Goal: Check status

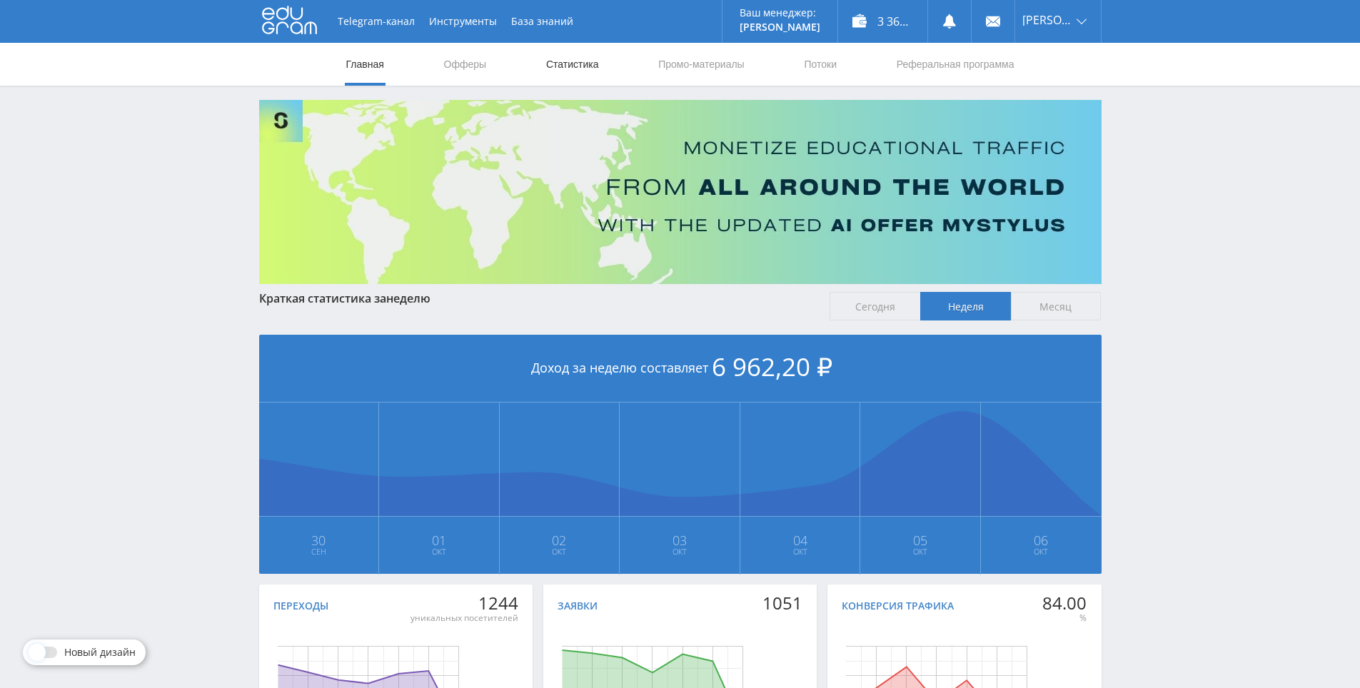
click at [588, 54] on link "Статистика" at bounding box center [573, 64] width 56 height 43
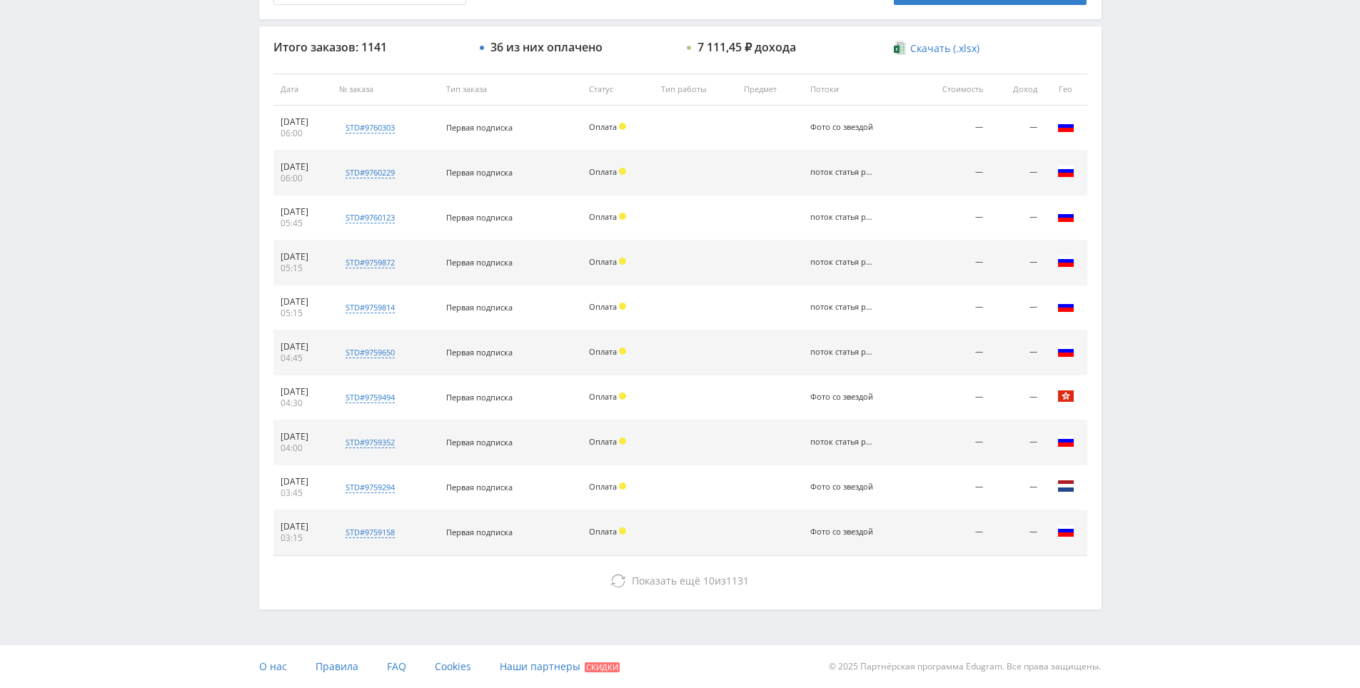
drag, startPoint x: 1146, startPoint y: 380, endPoint x: 1129, endPoint y: 504, distance: 125.3
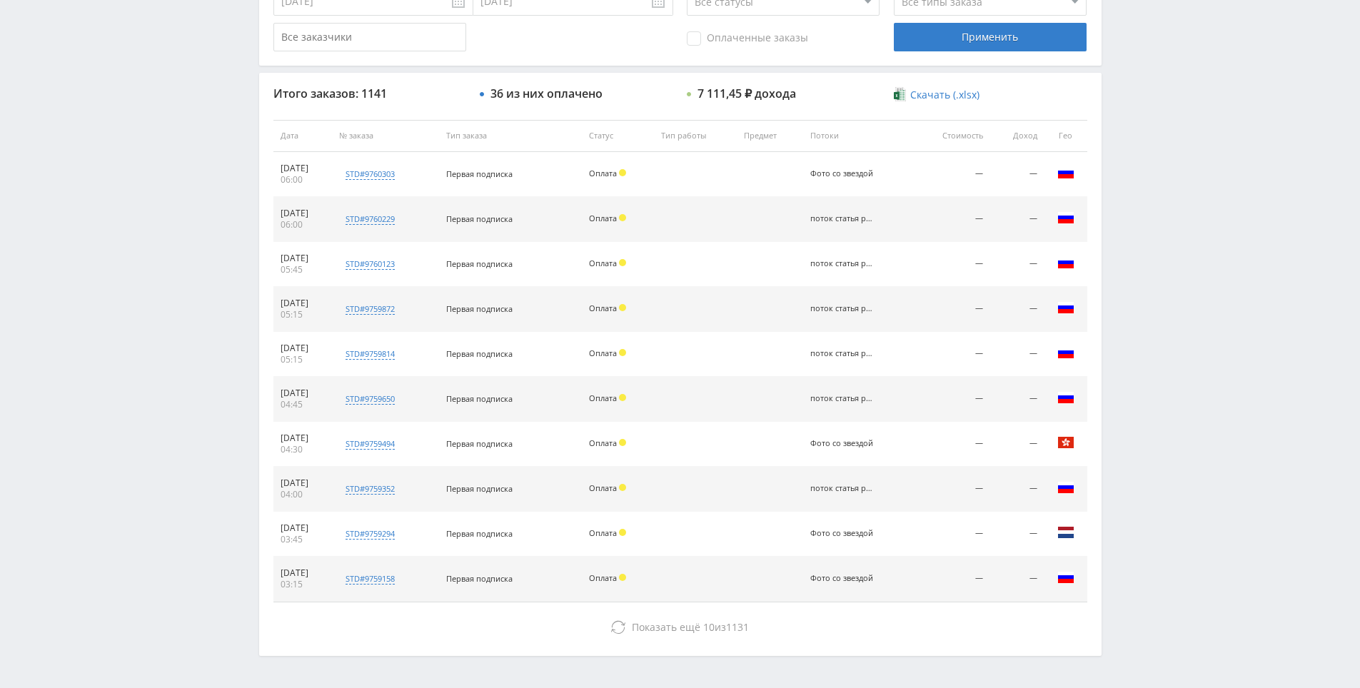
scroll to position [439, 0]
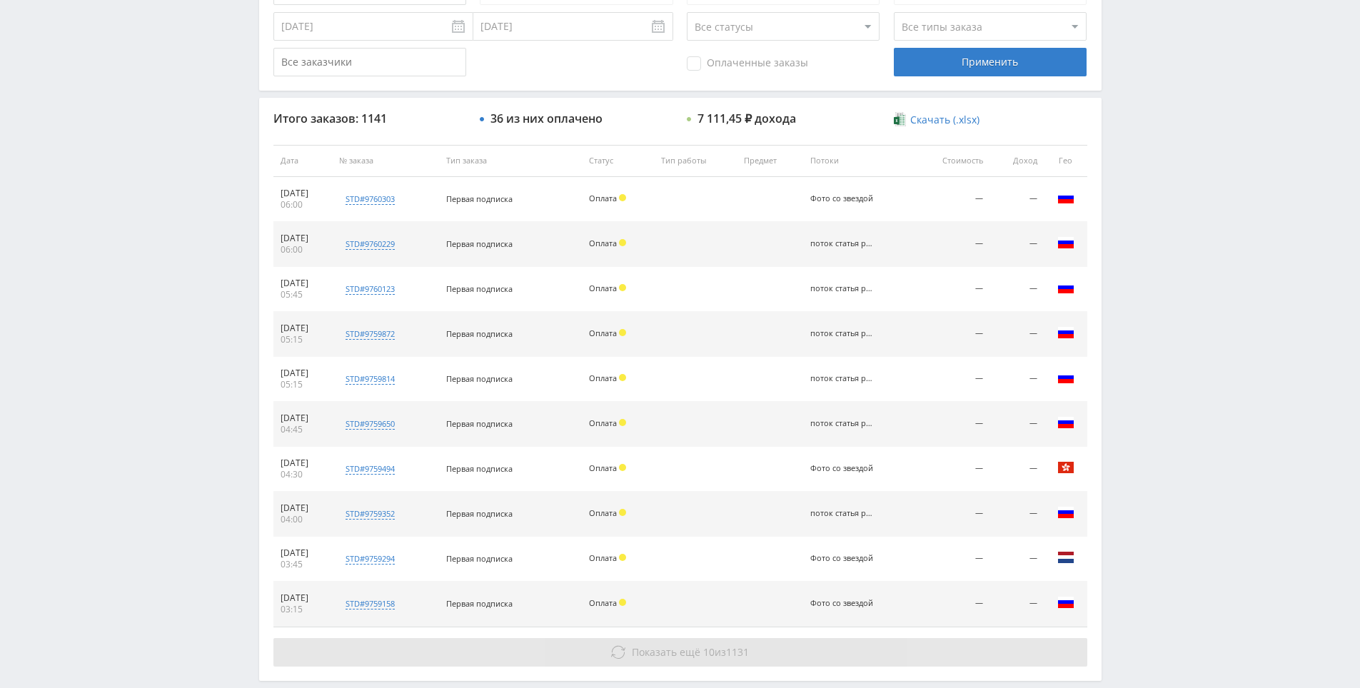
drag, startPoint x: 739, startPoint y: 646, endPoint x: 749, endPoint y: 644, distance: 10.2
click at [740, 646] on span "1131" at bounding box center [737, 652] width 23 height 14
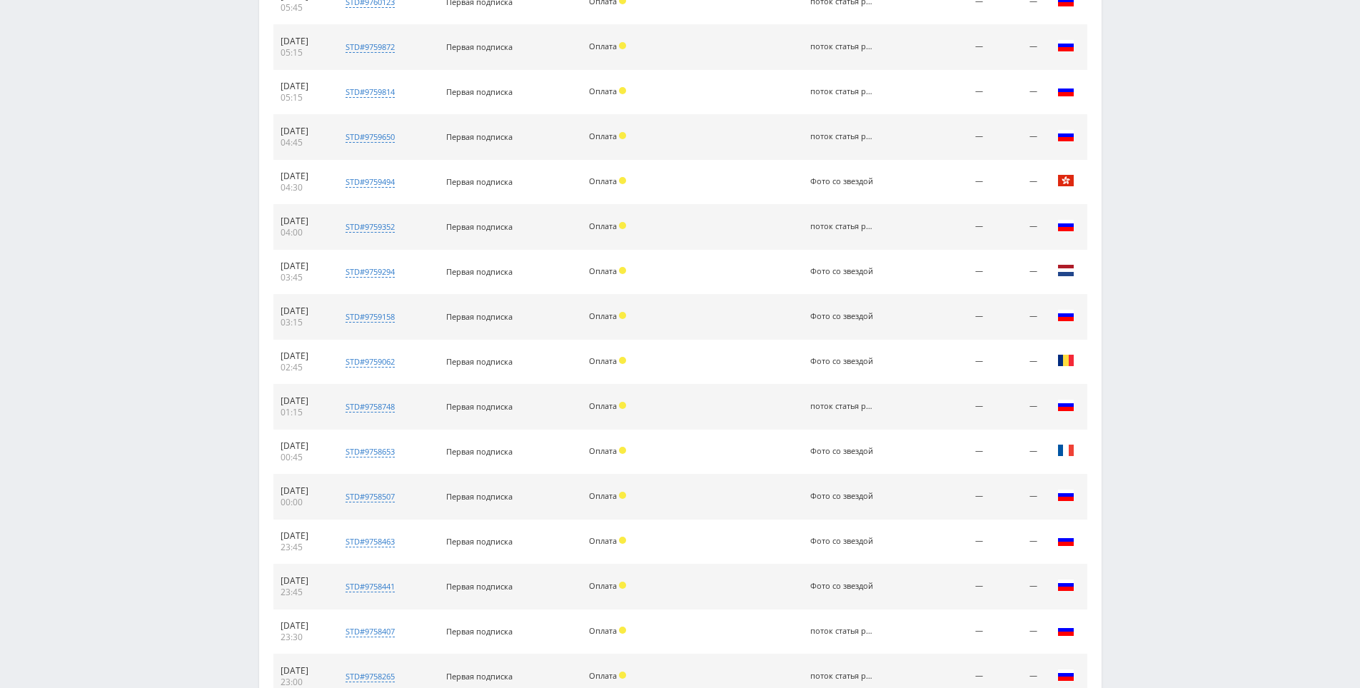
scroll to position [960, 0]
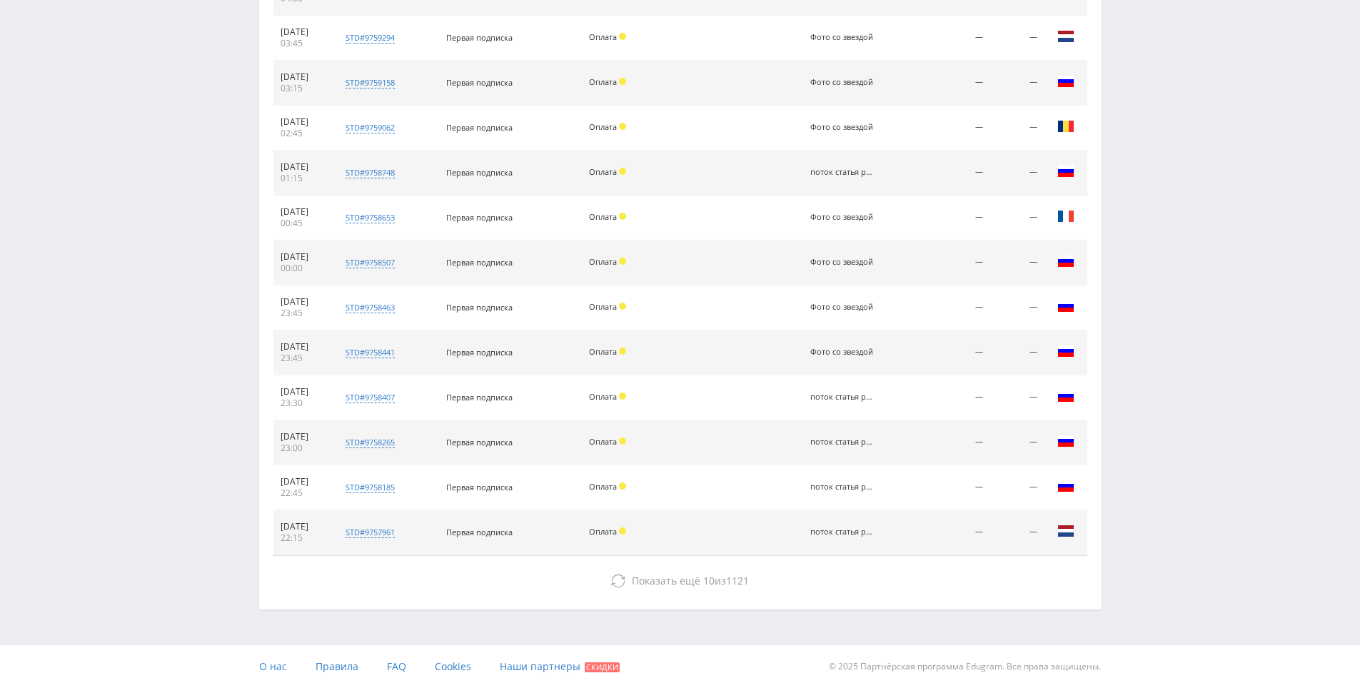
drag, startPoint x: 1160, startPoint y: 438, endPoint x: 1156, endPoint y: 515, distance: 77.2
click at [799, 596] on div "Итого заказов: 1141 36 из них оплачено 7 111,45 ₽ дохода Скачать (.xlsx) Дата №…" at bounding box center [680, 93] width 842 height 1032
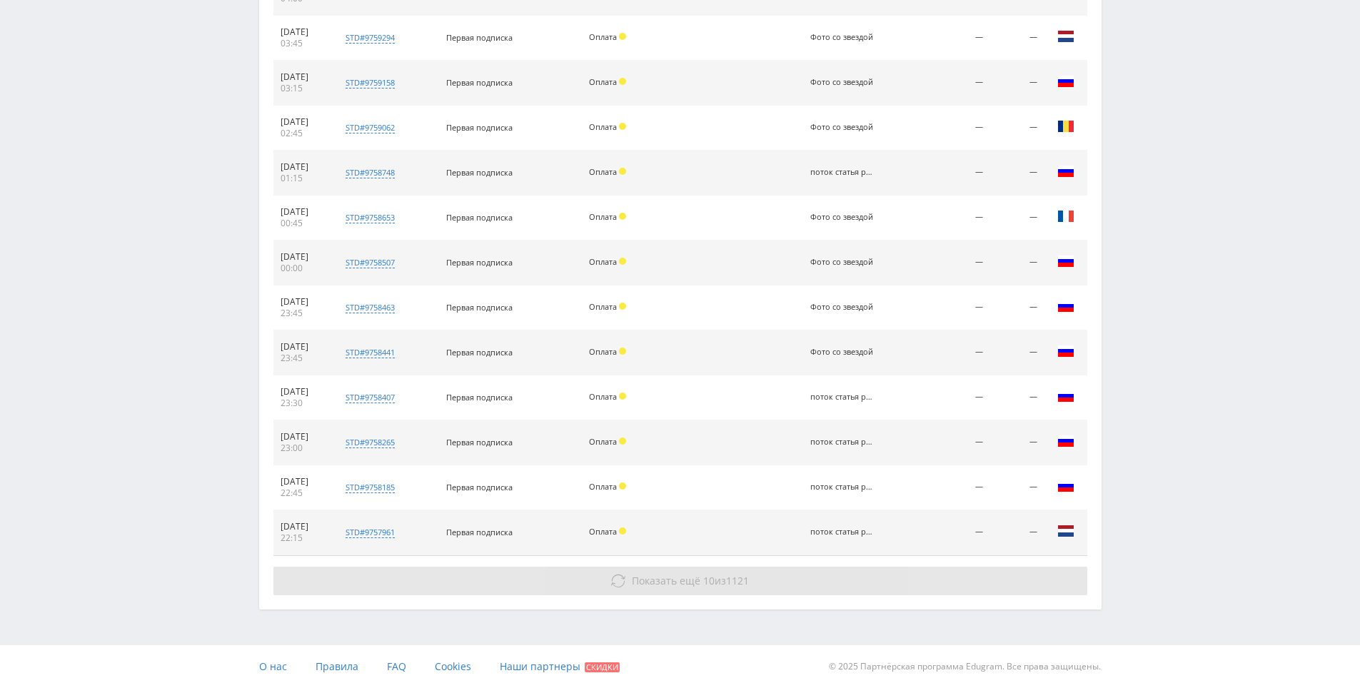
click at [796, 580] on button "Показать ещё 10 из 1121" at bounding box center [680, 581] width 814 height 29
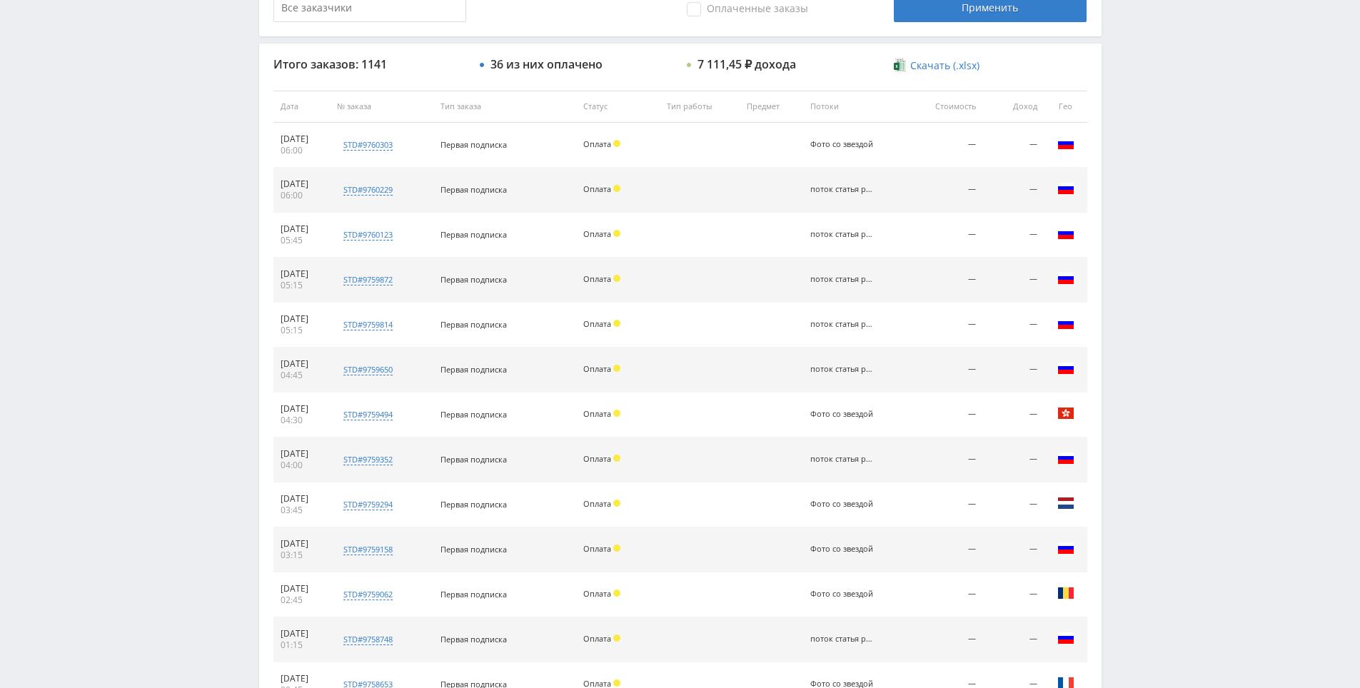
drag, startPoint x: 1127, startPoint y: 513, endPoint x: 1137, endPoint y: 358, distance: 155.2
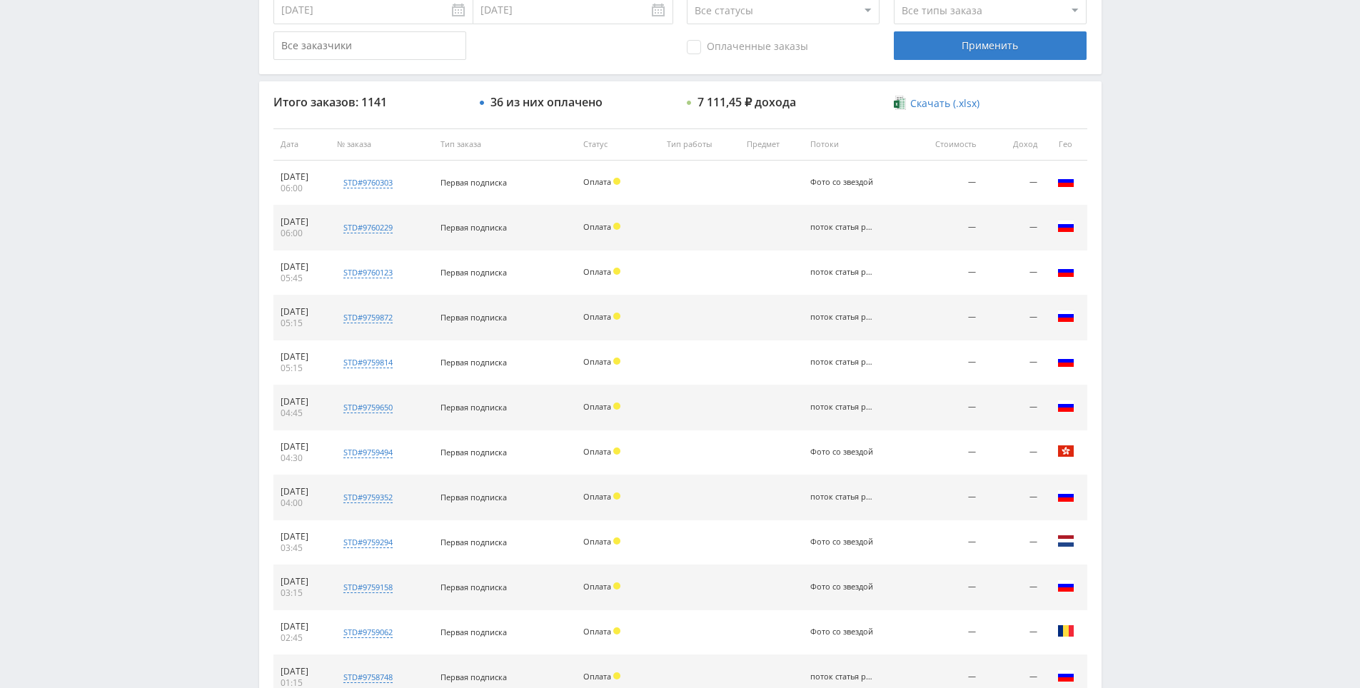
scroll to position [1365, 0]
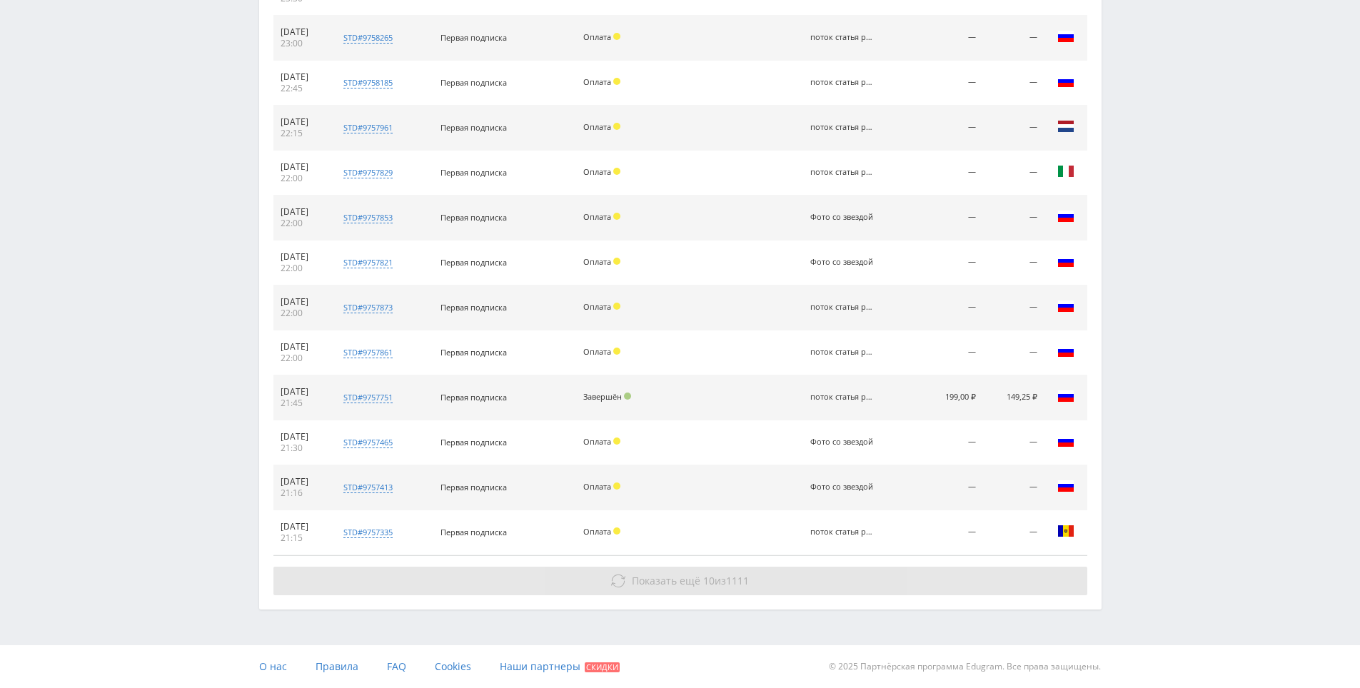
drag, startPoint x: 1135, startPoint y: 373, endPoint x: 1024, endPoint y: 592, distance: 245.8
drag, startPoint x: 994, startPoint y: 587, endPoint x: 1064, endPoint y: 569, distance: 71.5
click at [994, 586] on button "Показать ещё 10 из 1111" at bounding box center [680, 581] width 814 height 29
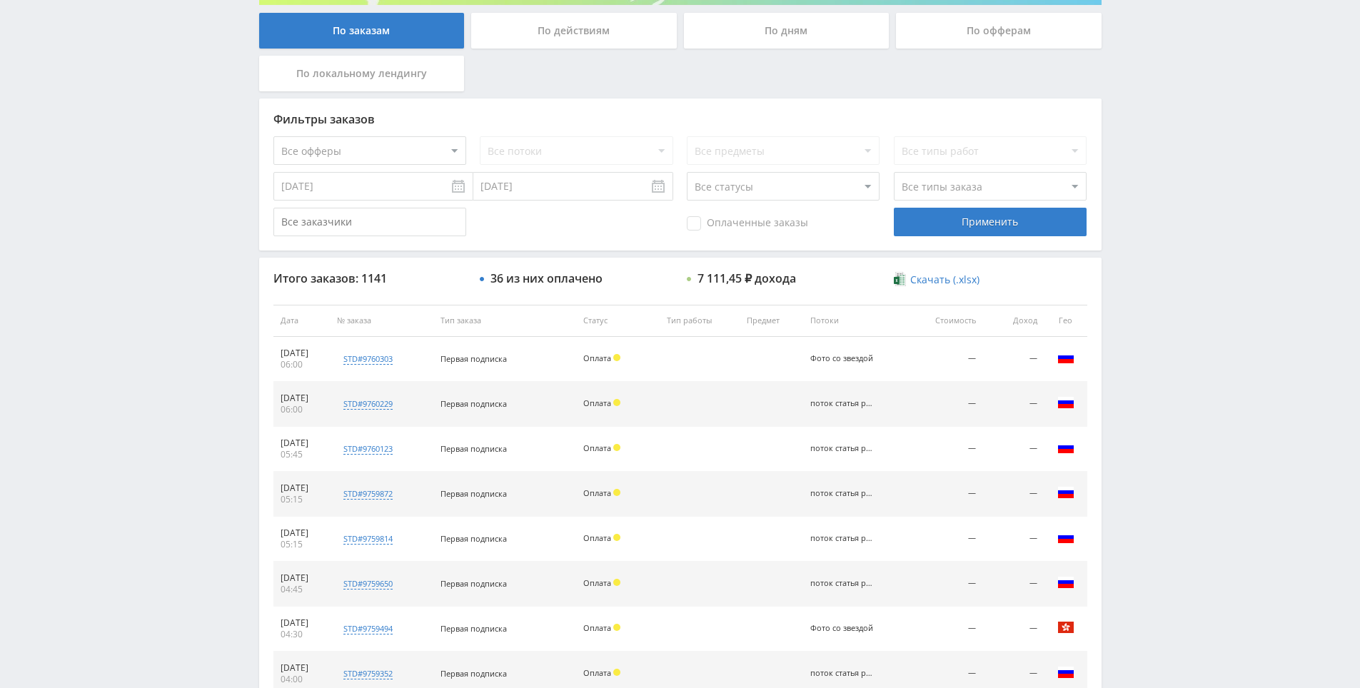
scroll to position [0, 0]
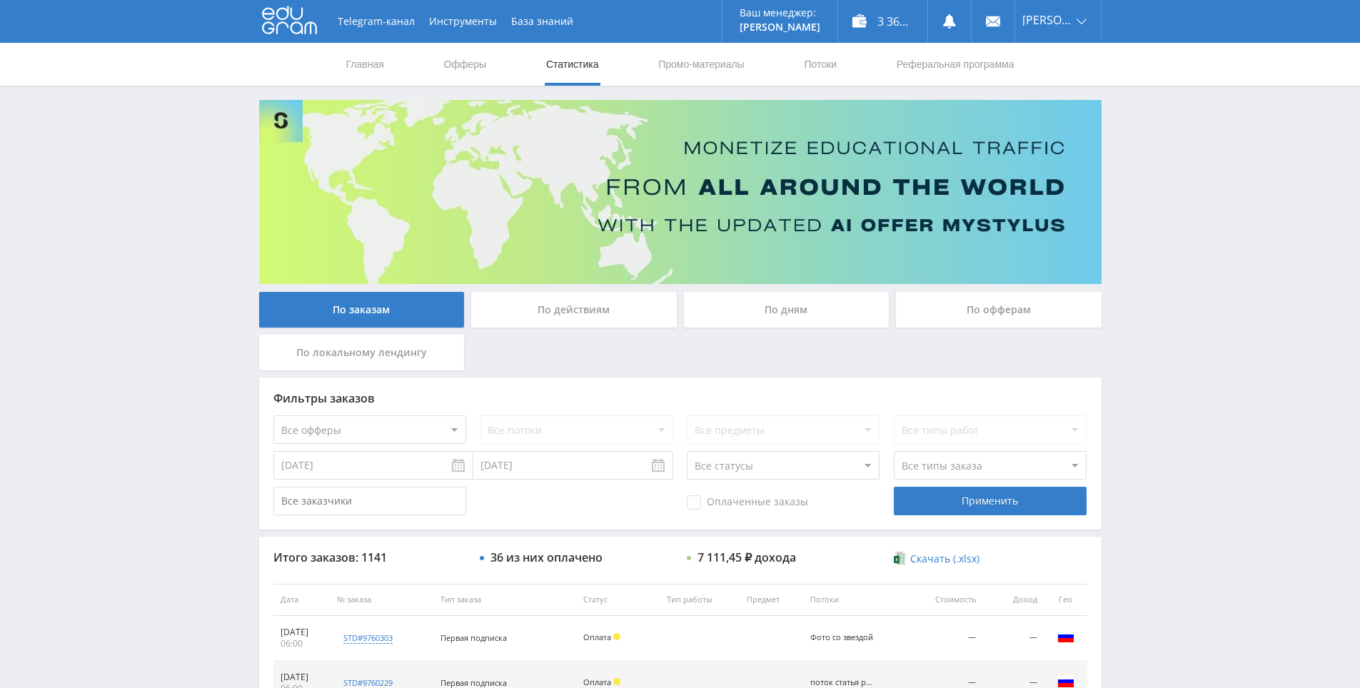
drag, startPoint x: 1124, startPoint y: 555, endPoint x: 1128, endPoint y: 404, distance: 151.4
drag, startPoint x: 1130, startPoint y: 400, endPoint x: 1136, endPoint y: 366, distance: 34.7
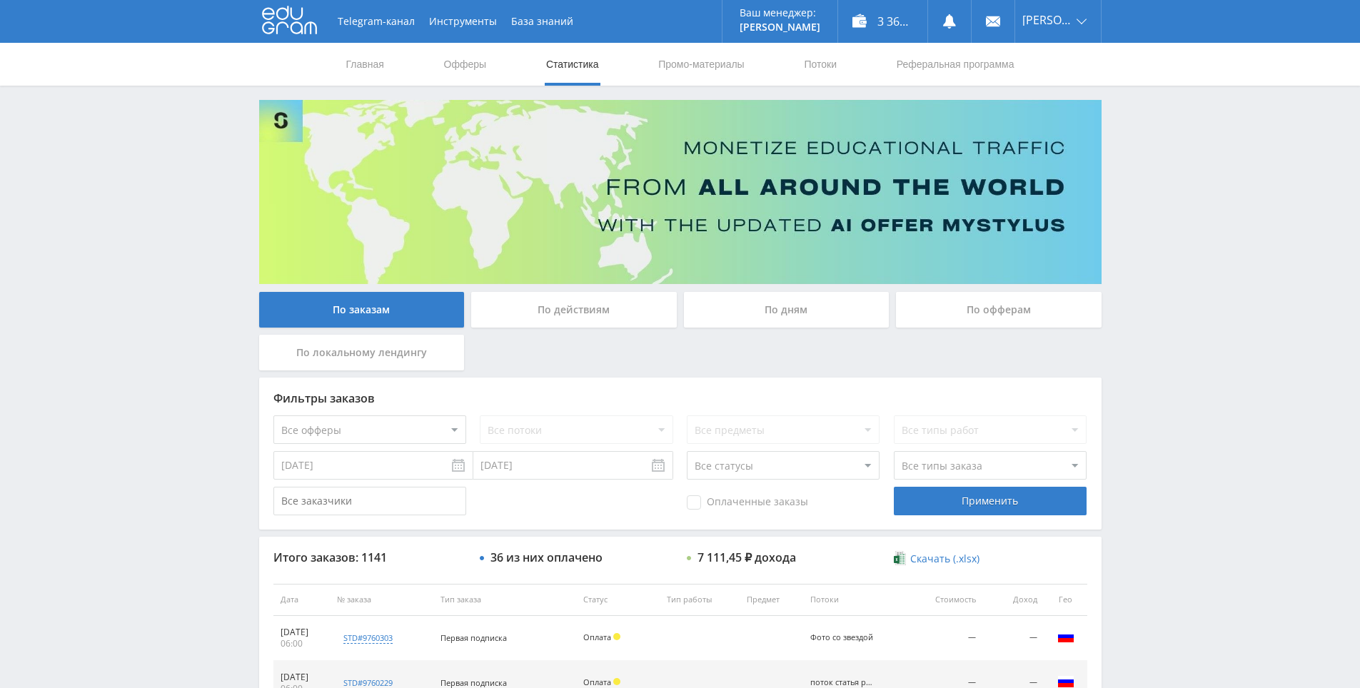
drag, startPoint x: 1179, startPoint y: 193, endPoint x: 1180, endPoint y: 173, distance: 20.0
drag, startPoint x: 1219, startPoint y: 244, endPoint x: 1190, endPoint y: 131, distance: 117.2
drag, startPoint x: 1190, startPoint y: 131, endPoint x: 1184, endPoint y: 143, distance: 13.4
click at [1187, 139] on div "Telegram-канал Инструменты База знаний Ваш менеджер: [PERSON_NAME] Alex Online …" at bounding box center [680, 599] width 1360 height 1199
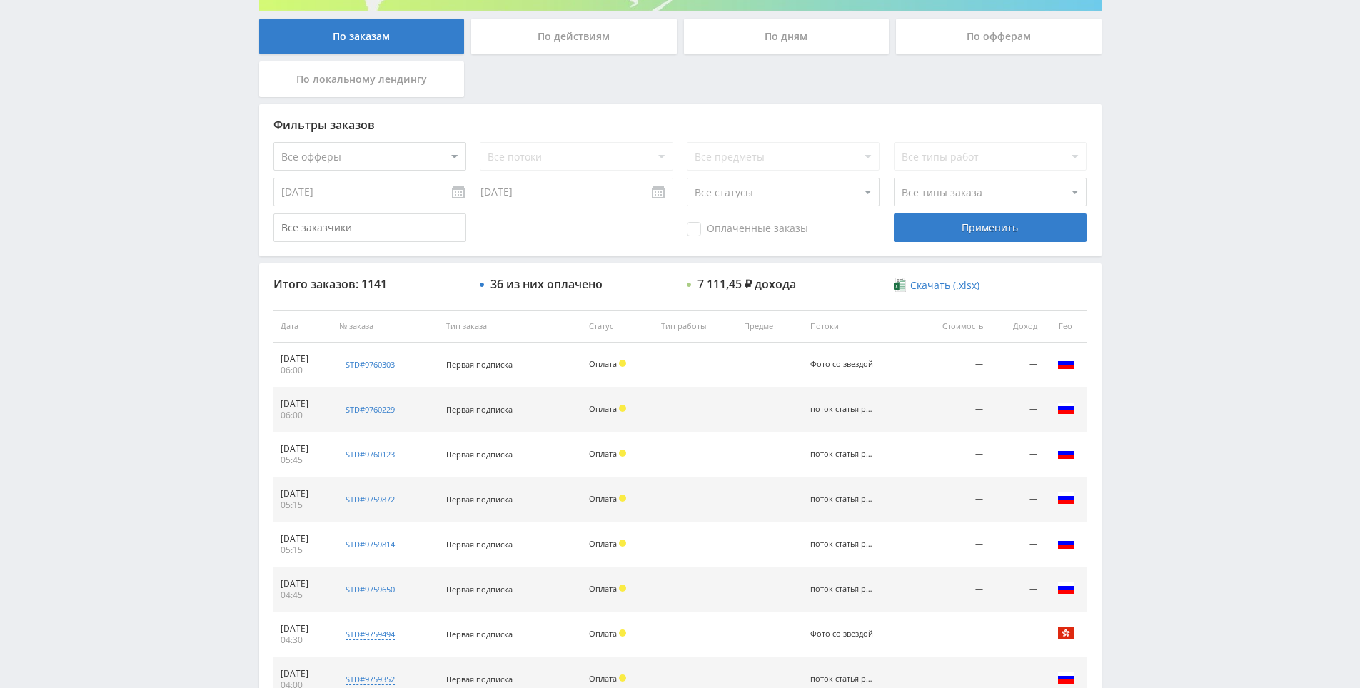
drag, startPoint x: 1166, startPoint y: 327, endPoint x: 1170, endPoint y: 430, distance: 102.9
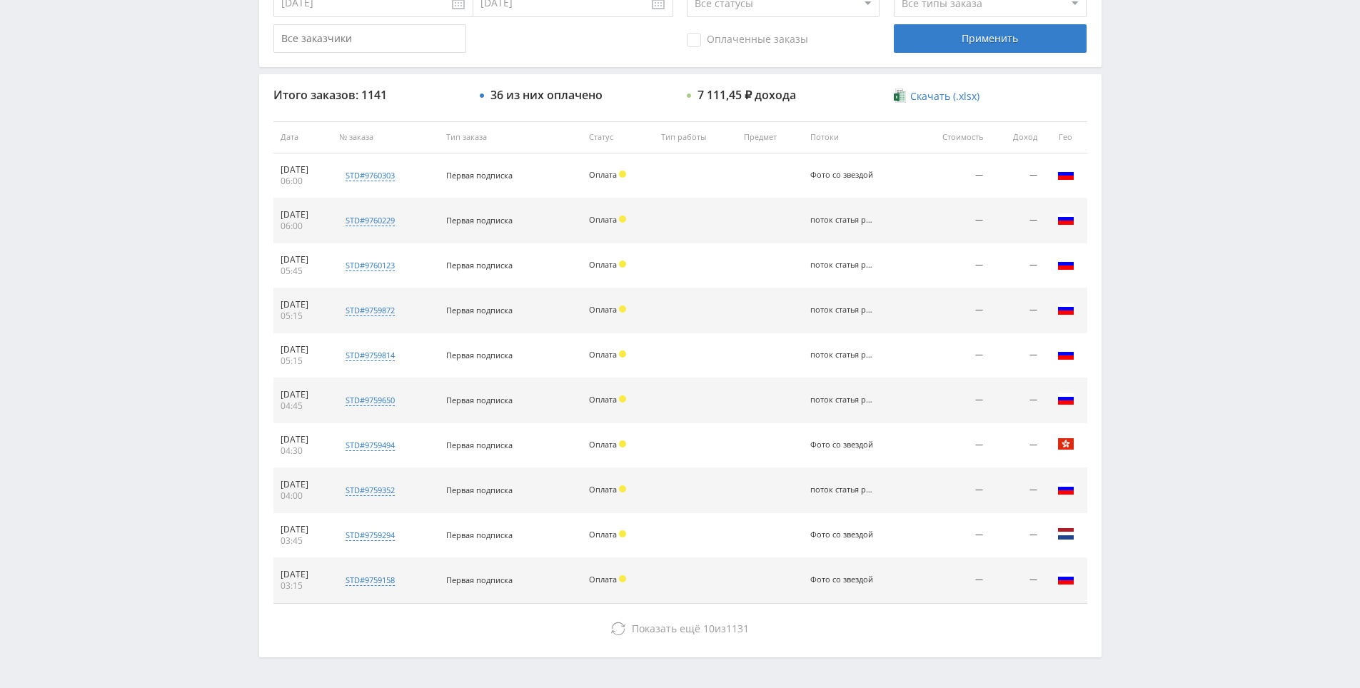
click at [1162, 398] on div "Telegram-канал Инструменты База знаний Ваш менеджер: [PERSON_NAME] Alex Online …" at bounding box center [680, 136] width 1360 height 1199
click at [1157, 278] on div "Telegram-канал Инструменты База знаний Ваш менеджер: [PERSON_NAME] Online @edug…" at bounding box center [680, 136] width 1360 height 1199
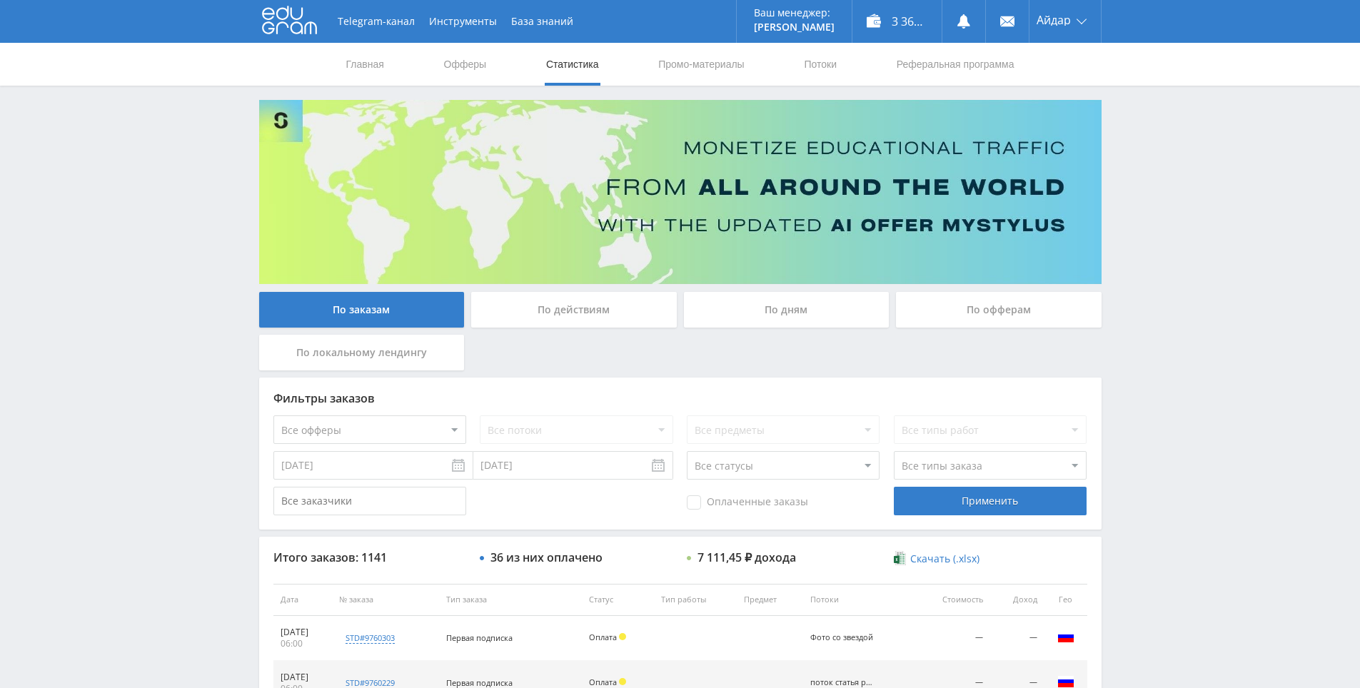
drag, startPoint x: 1157, startPoint y: 333, endPoint x: 842, endPoint y: 73, distance: 409.2
drag, startPoint x: 1200, startPoint y: 298, endPoint x: 1198, endPoint y: 261, distance: 37.2
click at [1194, 239] on div "Telegram-канал Инструменты База знаний Ваш менеджер: [PERSON_NAME] Online @edug…" at bounding box center [680, 599] width 1360 height 1199
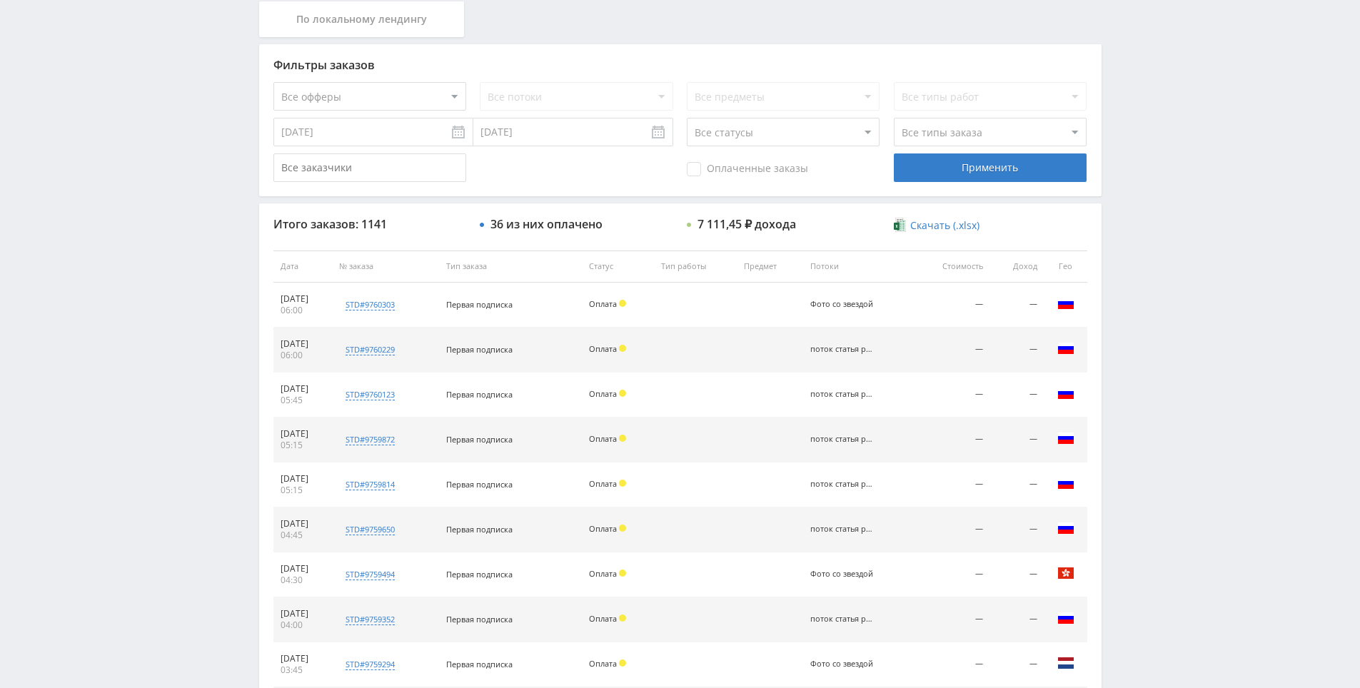
scroll to position [510, 0]
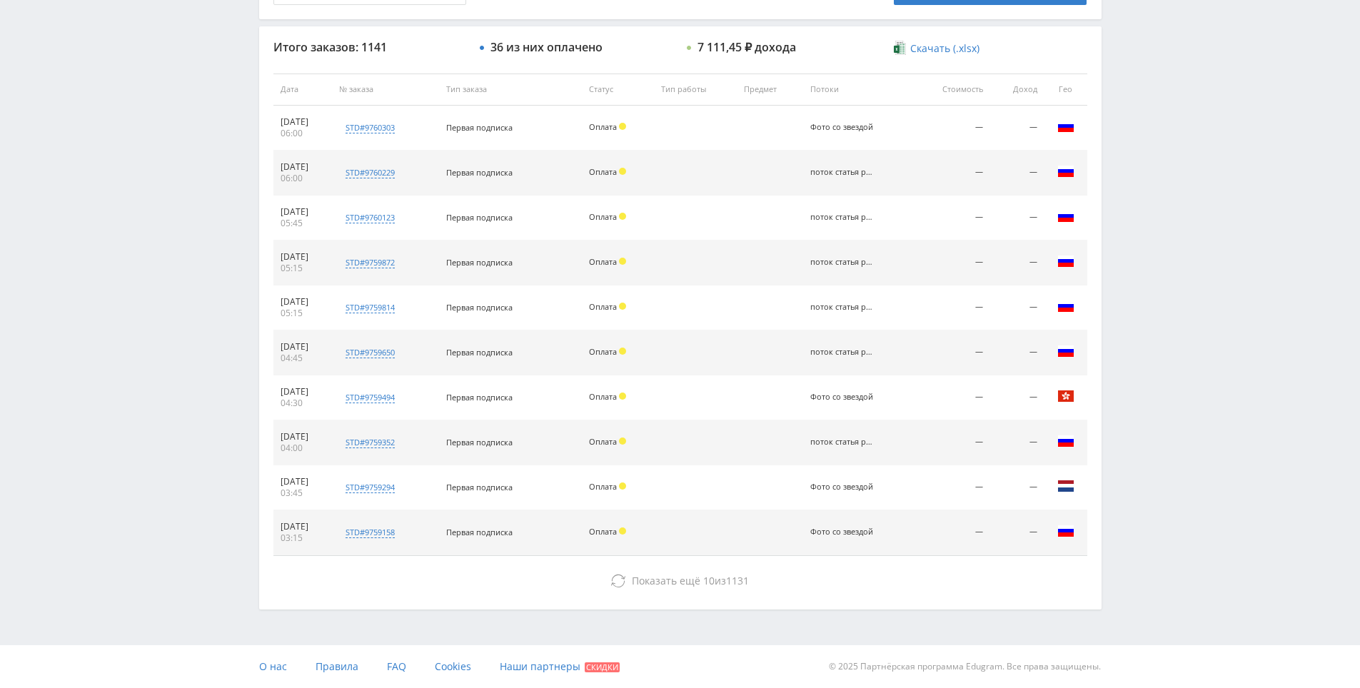
drag, startPoint x: 1183, startPoint y: 265, endPoint x: 1169, endPoint y: 371, distance: 106.6
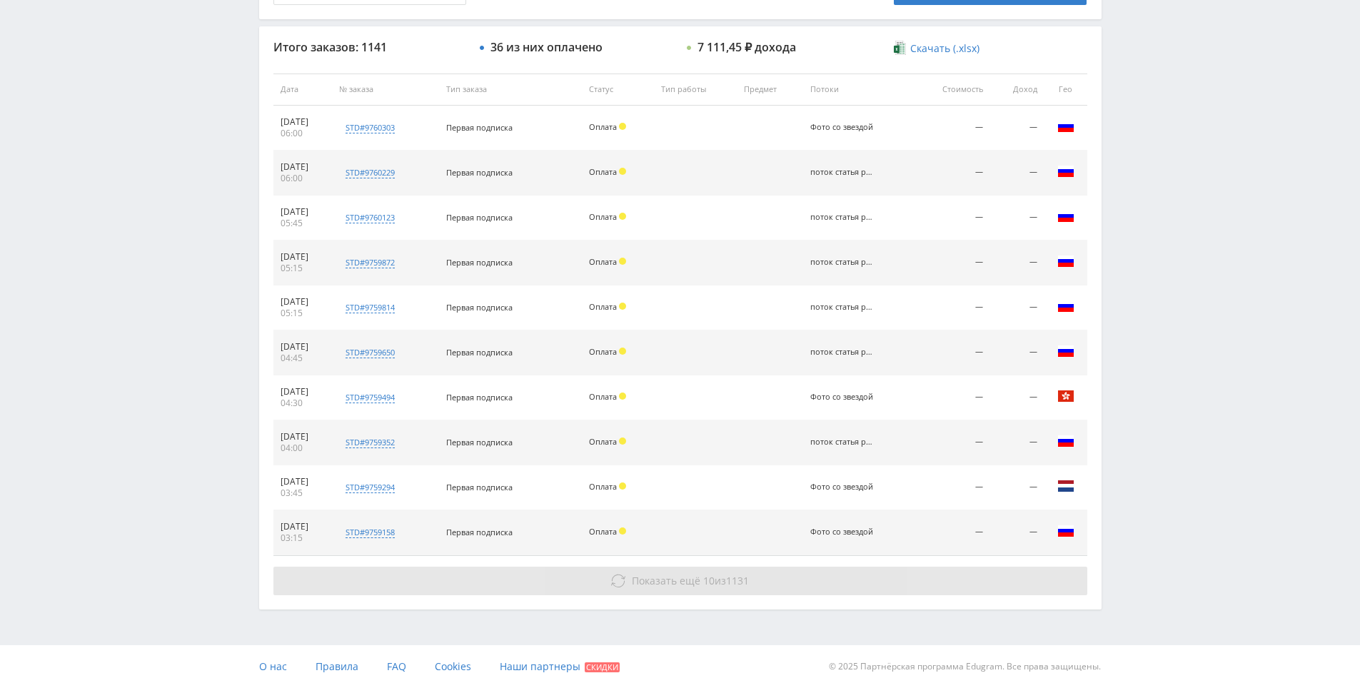
click at [738, 573] on button "Показать ещё 10 из 1131" at bounding box center [680, 581] width 814 height 29
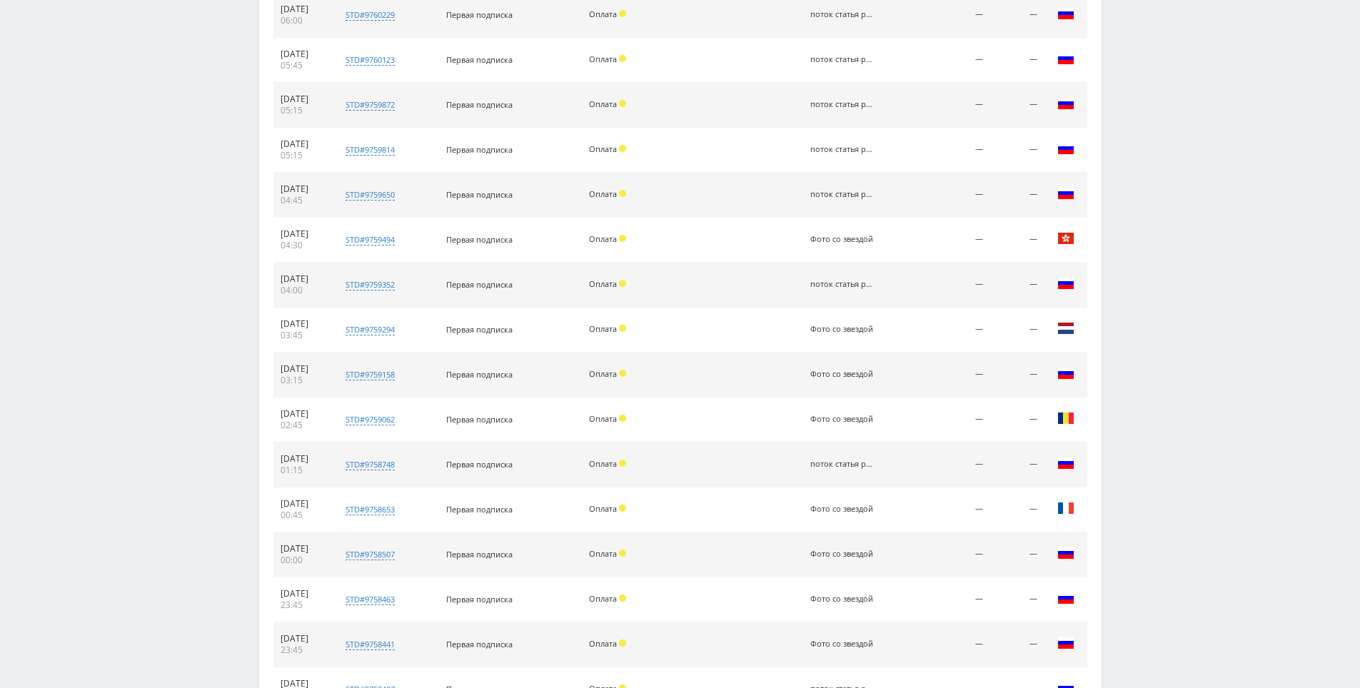
scroll to position [960, 0]
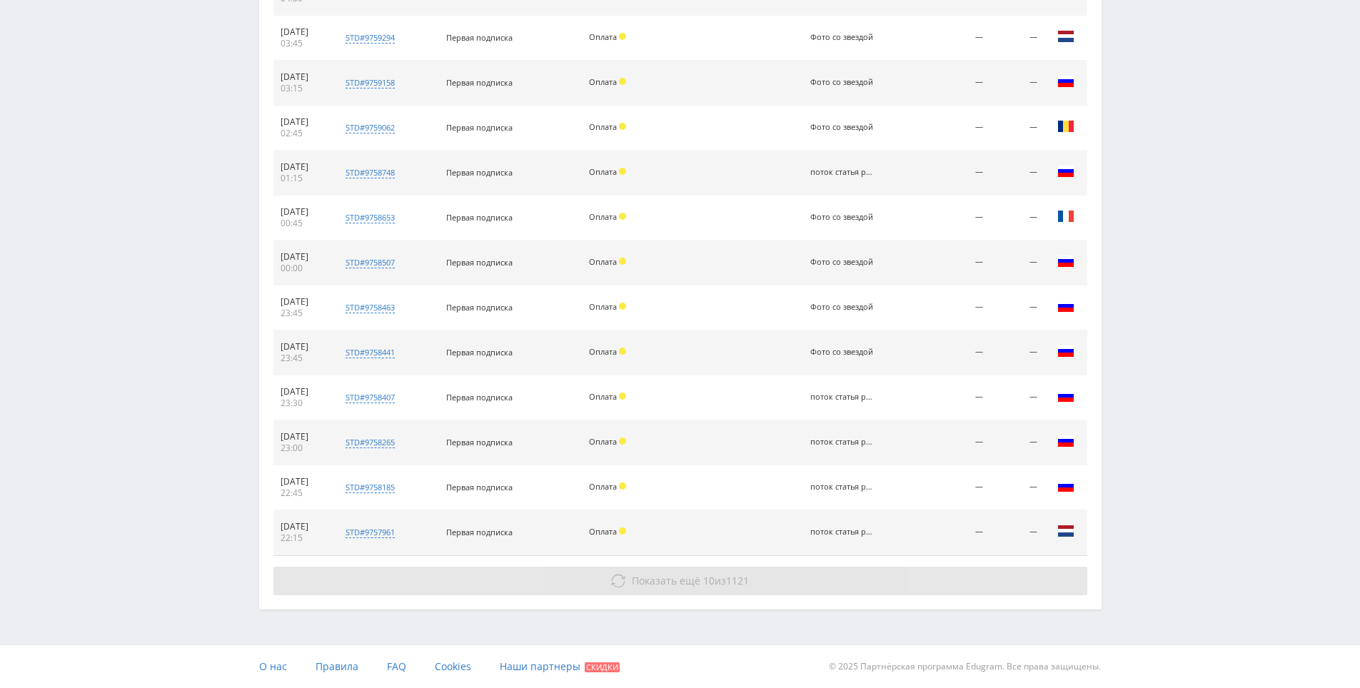
drag, startPoint x: 1149, startPoint y: 533, endPoint x: 1007, endPoint y: 585, distance: 150.4
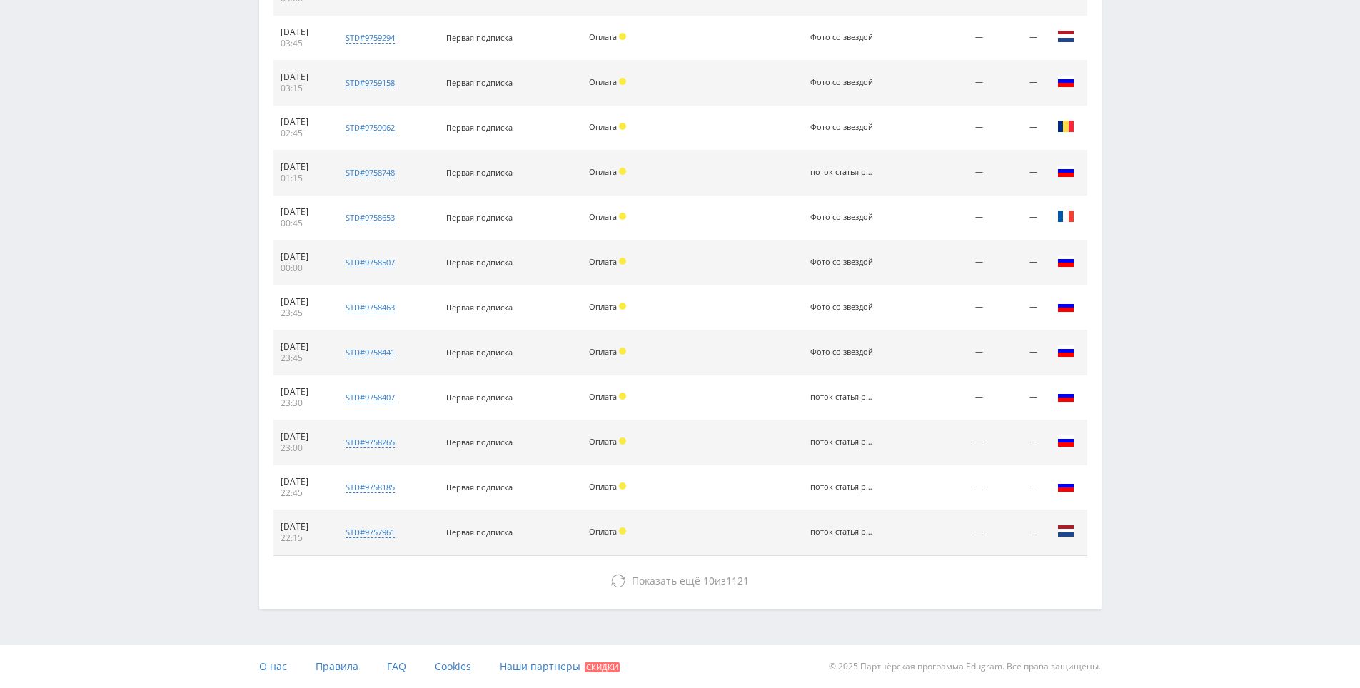
click at [902, 604] on div "Итого заказов: 1141 36 из них оплачено 7 111,45 ₽ дохода Скачать (.xlsx) Дата №…" at bounding box center [680, 93] width 842 height 1032
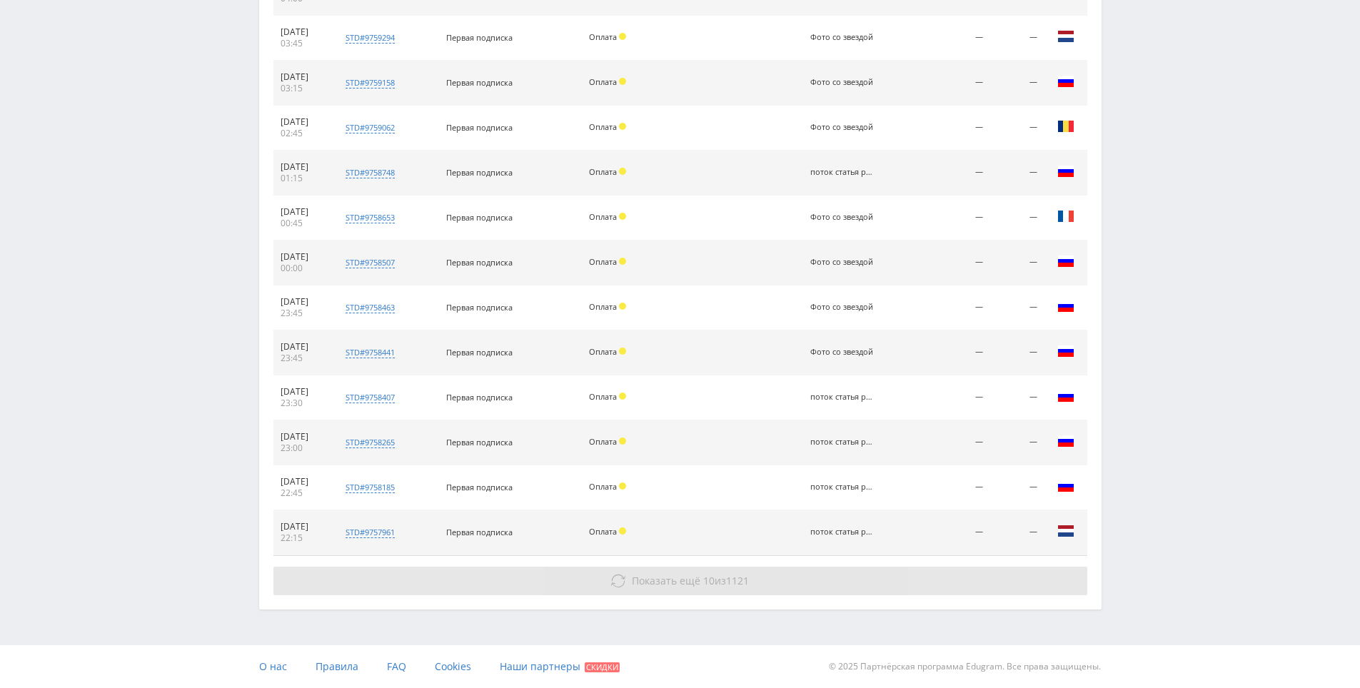
click at [896, 593] on button "Показать ещё 10 из 1121" at bounding box center [680, 581] width 814 height 29
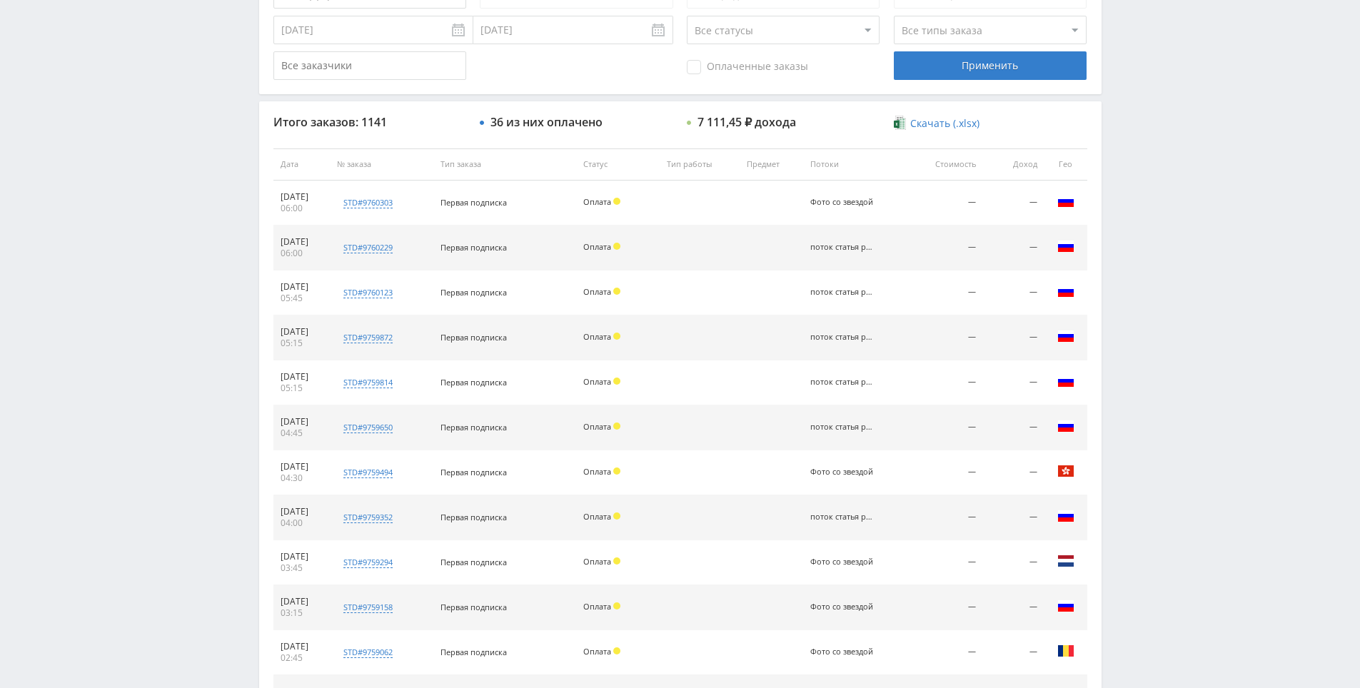
scroll to position [0, 0]
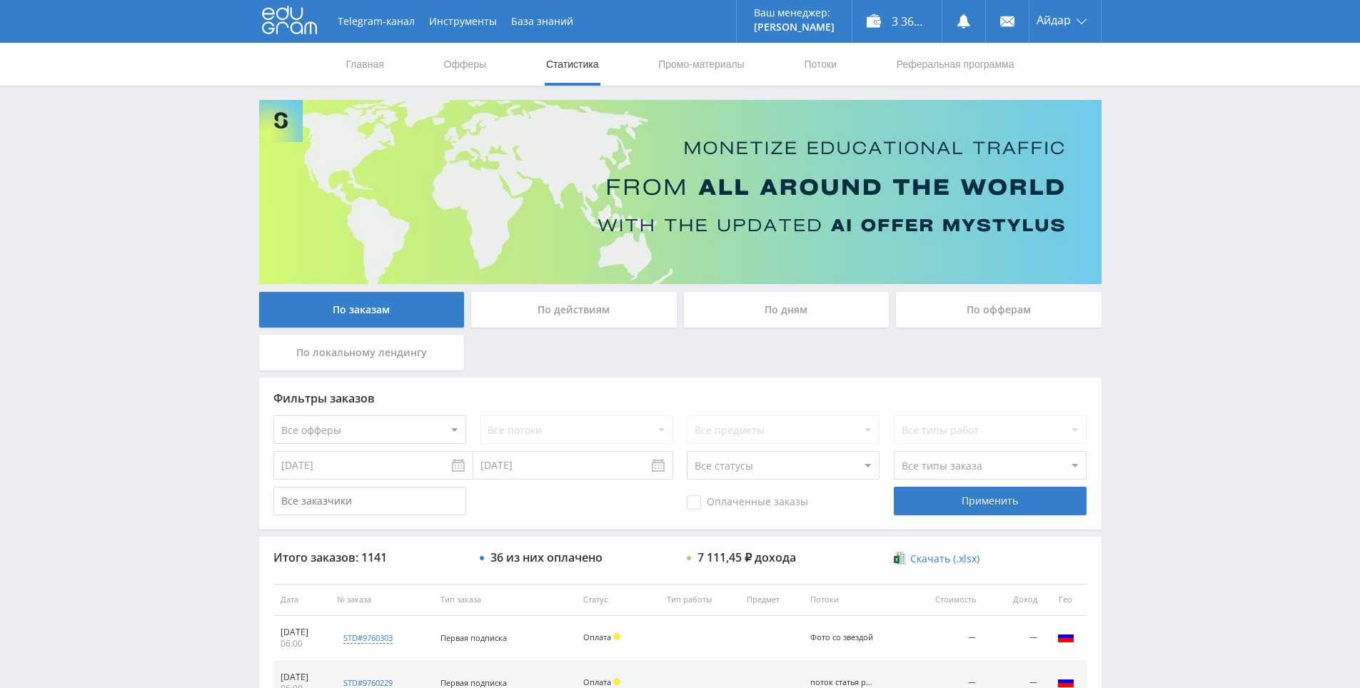
drag, startPoint x: 1059, startPoint y: 439, endPoint x: 1107, endPoint y: 239, distance: 205.7
click at [378, 65] on link "Главная" at bounding box center [365, 64] width 41 height 43
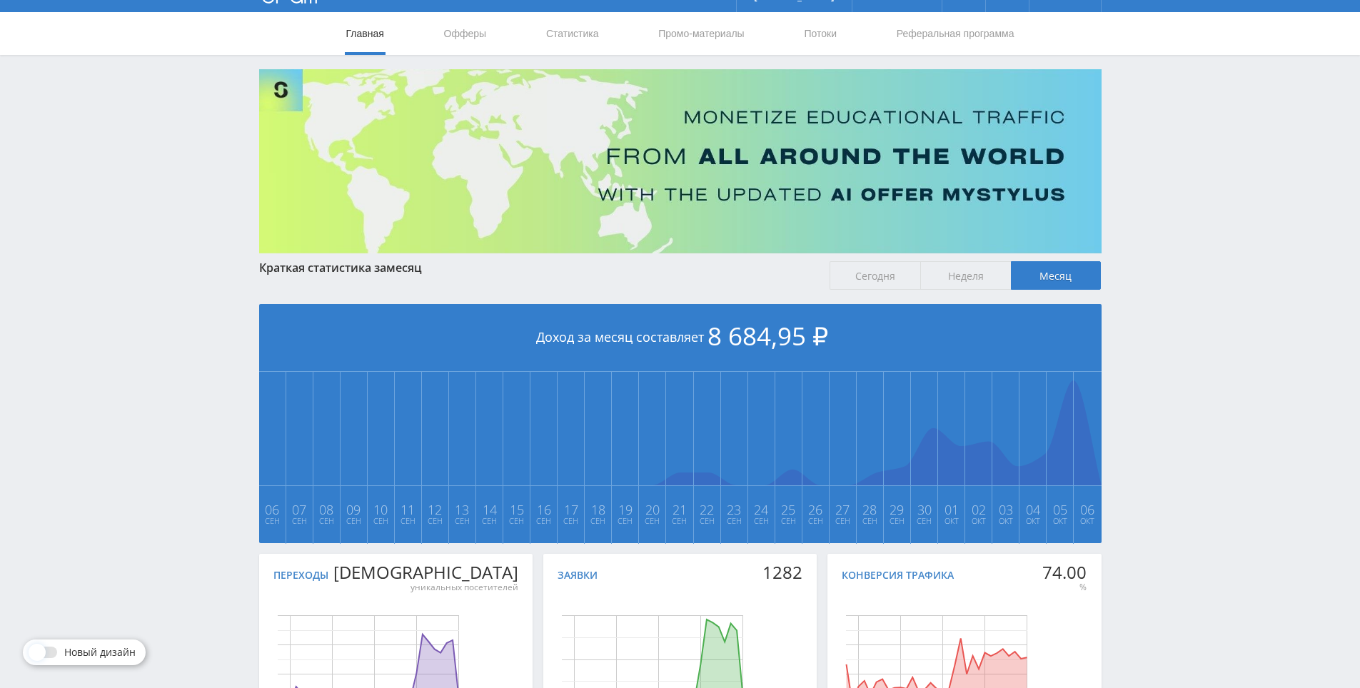
scroll to position [159, 0]
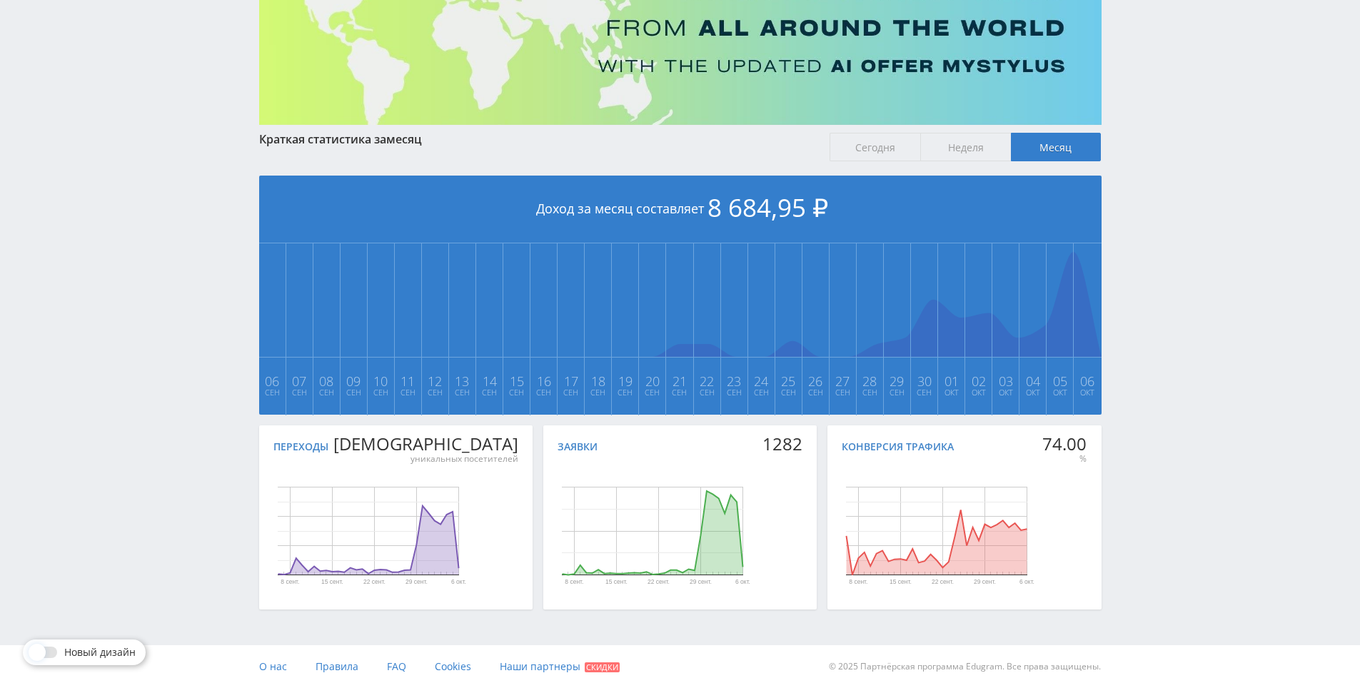
drag, startPoint x: 1165, startPoint y: 281, endPoint x: 1164, endPoint y: 346, distance: 65.0
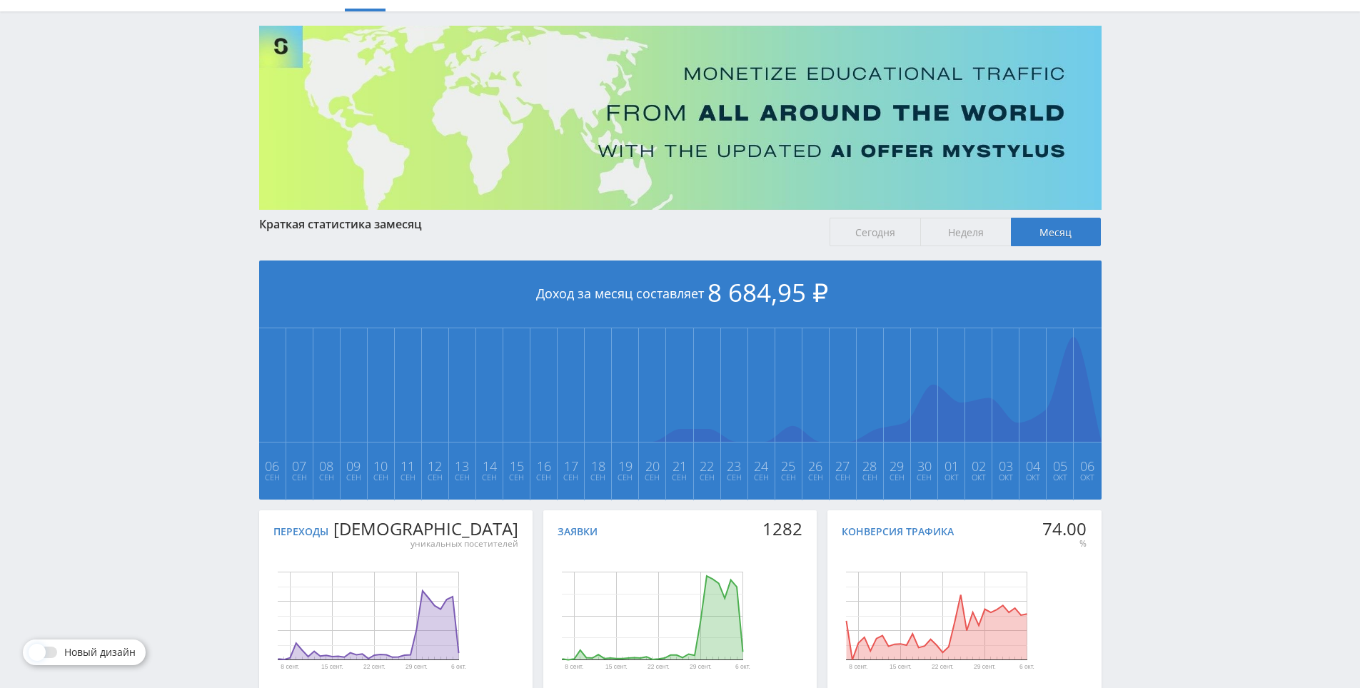
scroll to position [0, 0]
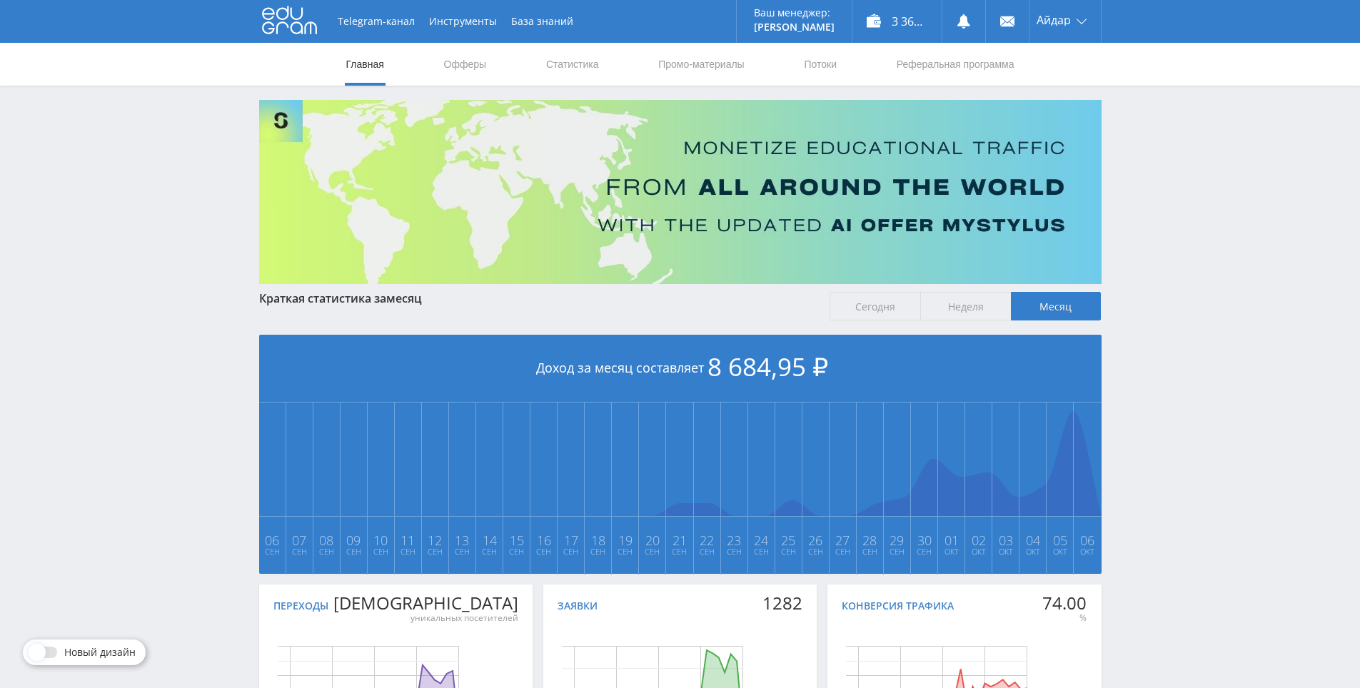
drag, startPoint x: 1198, startPoint y: 333, endPoint x: 845, endPoint y: 123, distance: 410.8
click at [561, 66] on link "Статистика" at bounding box center [573, 64] width 56 height 43
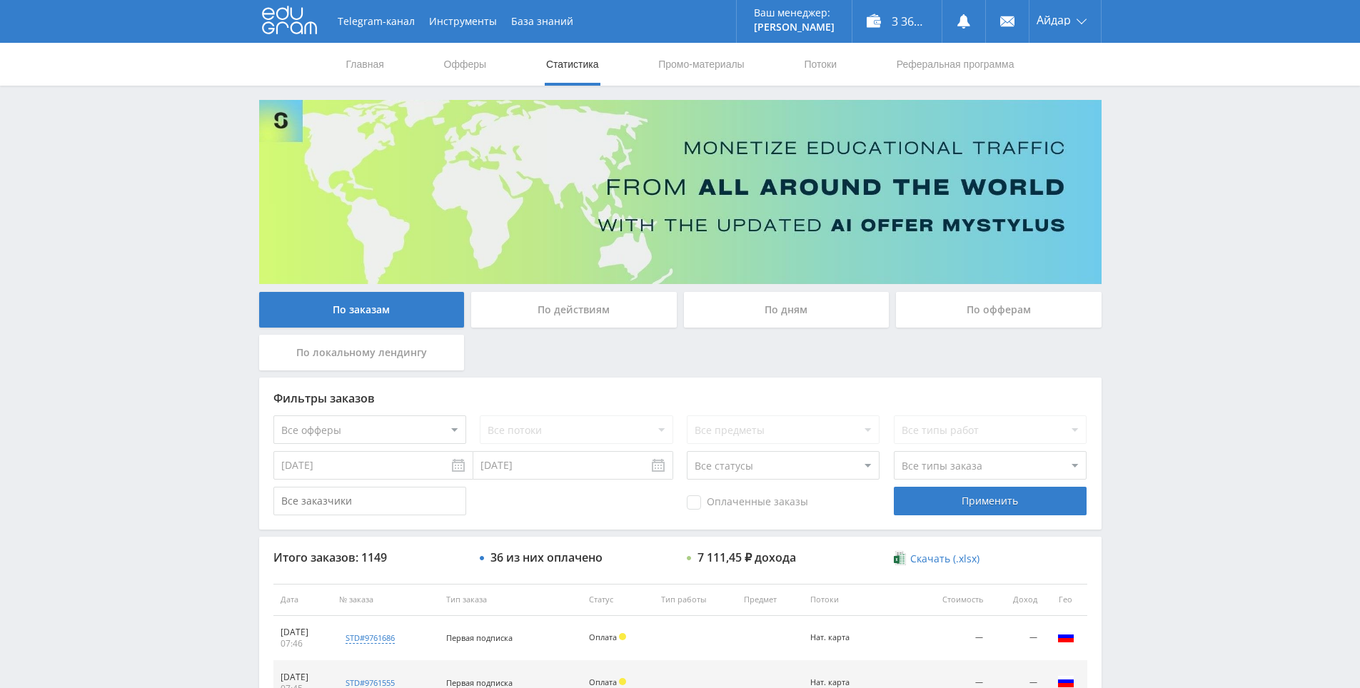
drag, startPoint x: 1225, startPoint y: 313, endPoint x: 1189, endPoint y: 218, distance: 102.1
click at [1189, 218] on div "Telegram-канал Инструменты База знаний Ваш менеджер: [PERSON_NAME] Online @edug…" at bounding box center [680, 599] width 1360 height 1199
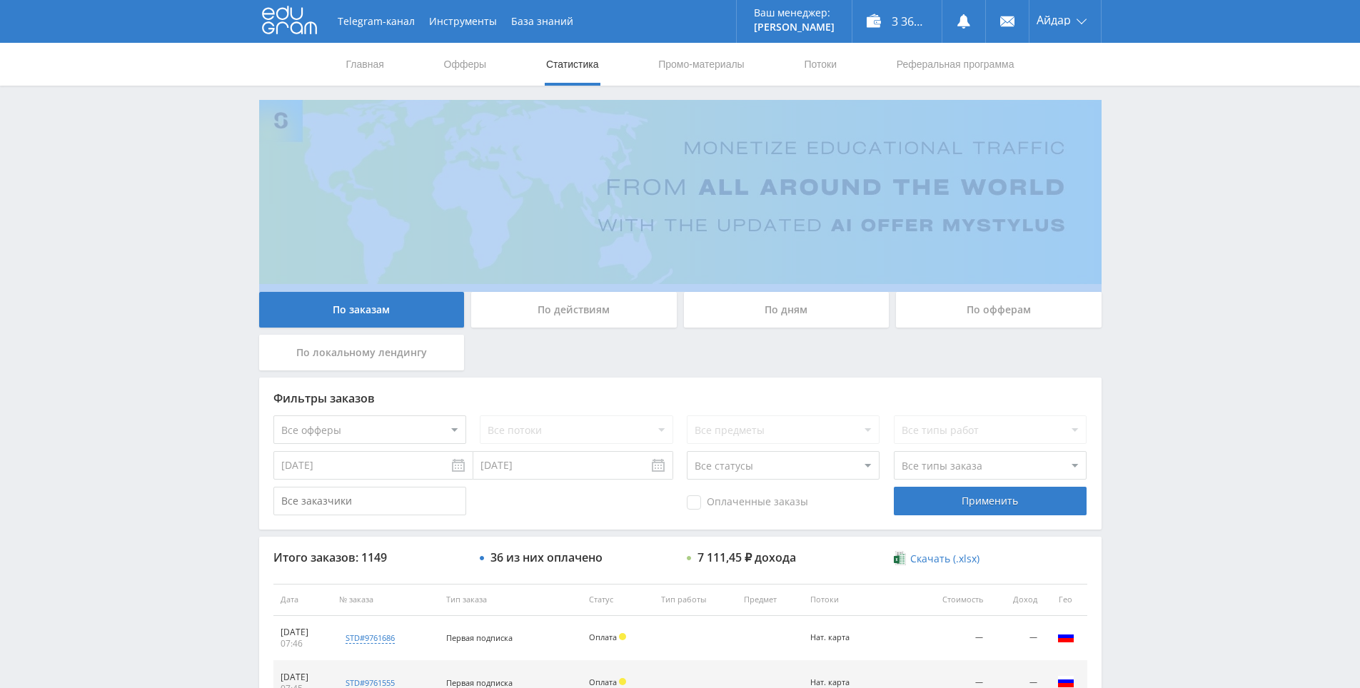
click at [1184, 220] on div "Telegram-канал Инструменты База знаний Ваш менеджер: [PERSON_NAME] Online @edug…" at bounding box center [680, 599] width 1360 height 1199
click at [1161, 176] on div "Telegram-канал Инструменты База знаний Ваш менеджер: Alex Alex Online @edugram_…" at bounding box center [680, 599] width 1360 height 1199
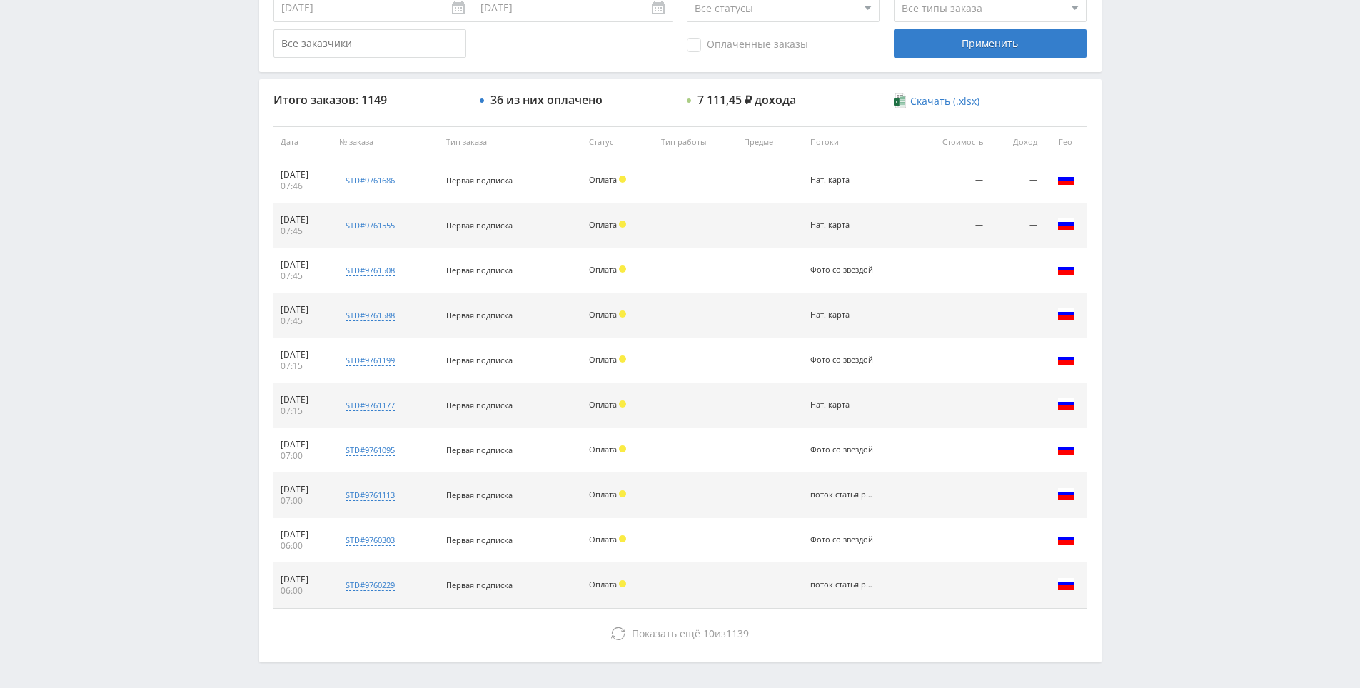
drag, startPoint x: 1161, startPoint y: 266, endPoint x: 1145, endPoint y: 226, distance: 43.6
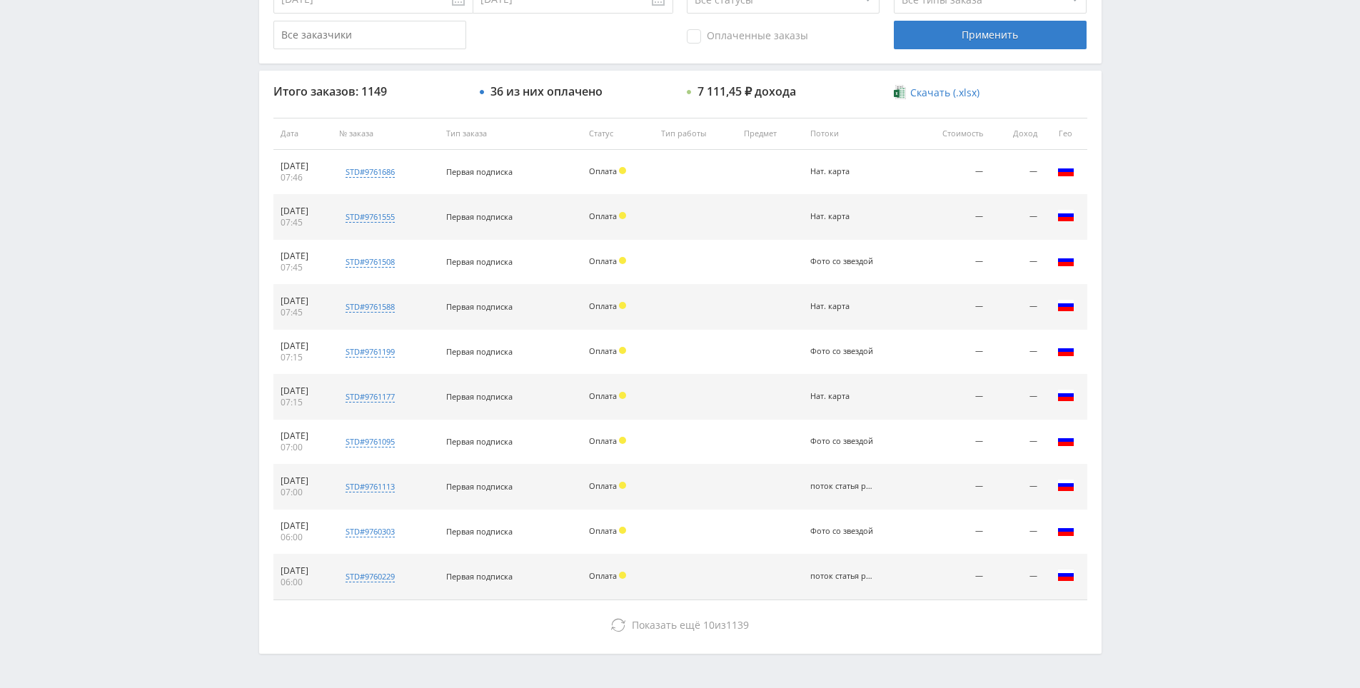
drag, startPoint x: 1141, startPoint y: 227, endPoint x: 1107, endPoint y: 143, distance: 90.9
drag, startPoint x: 1107, startPoint y: 143, endPoint x: 1126, endPoint y: 163, distance: 28.3
click at [1108, 143] on div "По заказам По действиям По дням По офферам По локальному лендингу Фильтры заказ…" at bounding box center [680, 144] width 857 height 1020
click at [1139, 178] on div "Telegram-канал Инструменты База знаний Ваш менеджер: Alex Alex Online @edugram_…" at bounding box center [680, 133] width 1360 height 1199
click at [1139, 132] on div "Telegram-канал Инструменты База знаний Ваш менеджер: Alex Alex Online @edugram_…" at bounding box center [680, 133] width 1360 height 1199
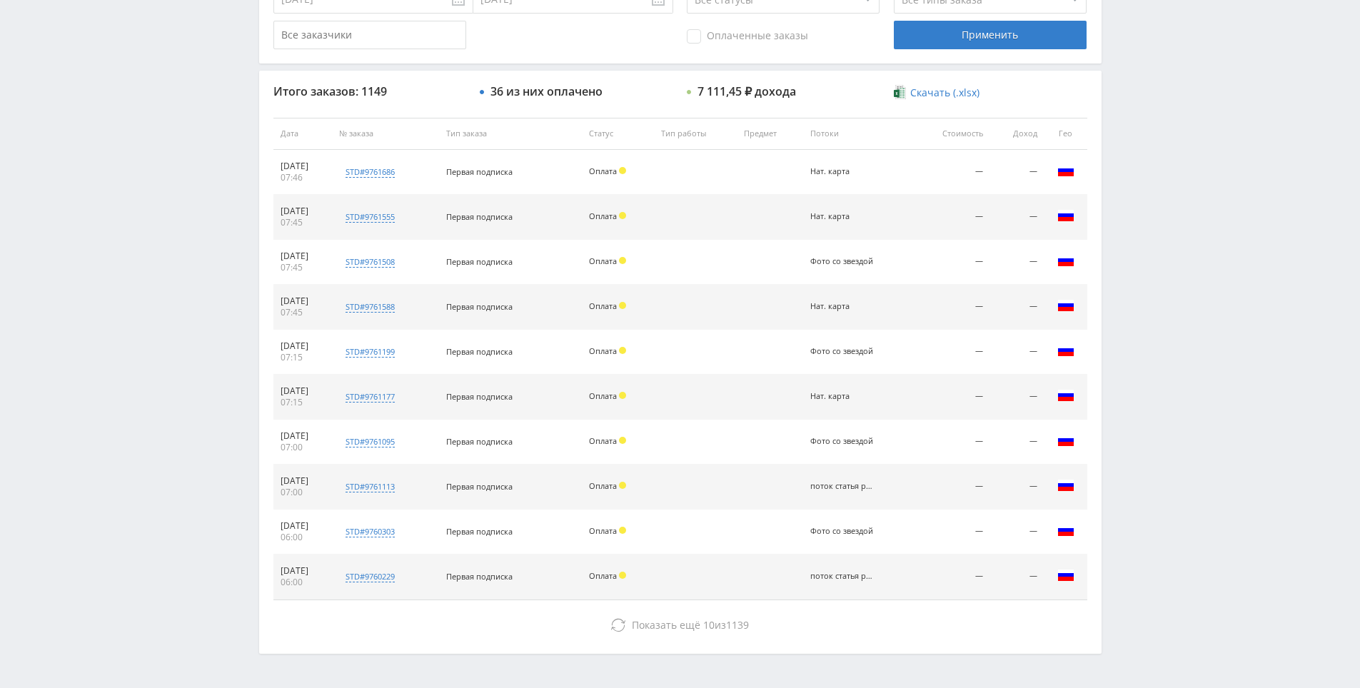
click at [1139, 104] on div "Telegram-канал Инструменты База знаний Ваш менеджер: Alex Alex Online @edugram_…" at bounding box center [680, 133] width 1360 height 1199
drag, startPoint x: 1142, startPoint y: 116, endPoint x: 1151, endPoint y: 147, distance: 32.6
click at [1146, 129] on div "Telegram-канал Инструменты База знаний Ваш менеджер: Alex Alex Online @edugram_…" at bounding box center [680, 133] width 1360 height 1199
click at [1151, 147] on div "Telegram-канал Инструменты База знаний Ваш менеджер: Alex Alex Online @edugram_…" at bounding box center [680, 133] width 1360 height 1199
click at [1152, 158] on div "Telegram-канал Инструменты База знаний Ваш менеджер: Alex Alex Online @edugram_…" at bounding box center [680, 133] width 1360 height 1199
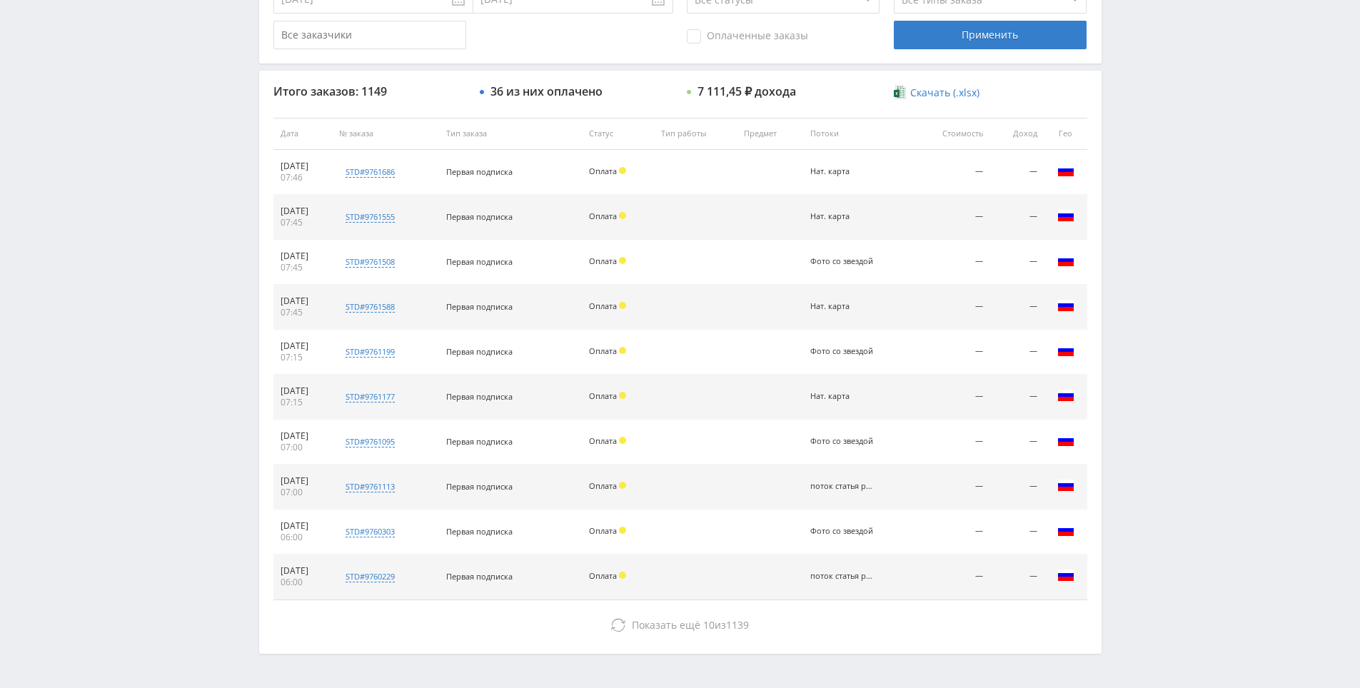
click at [1146, 122] on div "Telegram-канал Инструменты База знаний Ваш менеджер: Alex Alex Online @edugram_…" at bounding box center [680, 133] width 1360 height 1199
click at [1144, 96] on div "Telegram-канал Инструменты База знаний Ваш менеджер: Alex Alex Online @edugram_…" at bounding box center [680, 133] width 1360 height 1199
drag, startPoint x: 1144, startPoint y: 96, endPoint x: 1134, endPoint y: 75, distance: 23.3
click at [1134, 73] on div "Telegram-канал Инструменты База знаний Ваш менеджер: Alex Alex Online @edugram_…" at bounding box center [680, 133] width 1360 height 1199
click at [1134, 76] on div "Telegram-канал Инструменты База знаний Ваш менеджер: Alex Alex Online @edugram_…" at bounding box center [680, 133] width 1360 height 1199
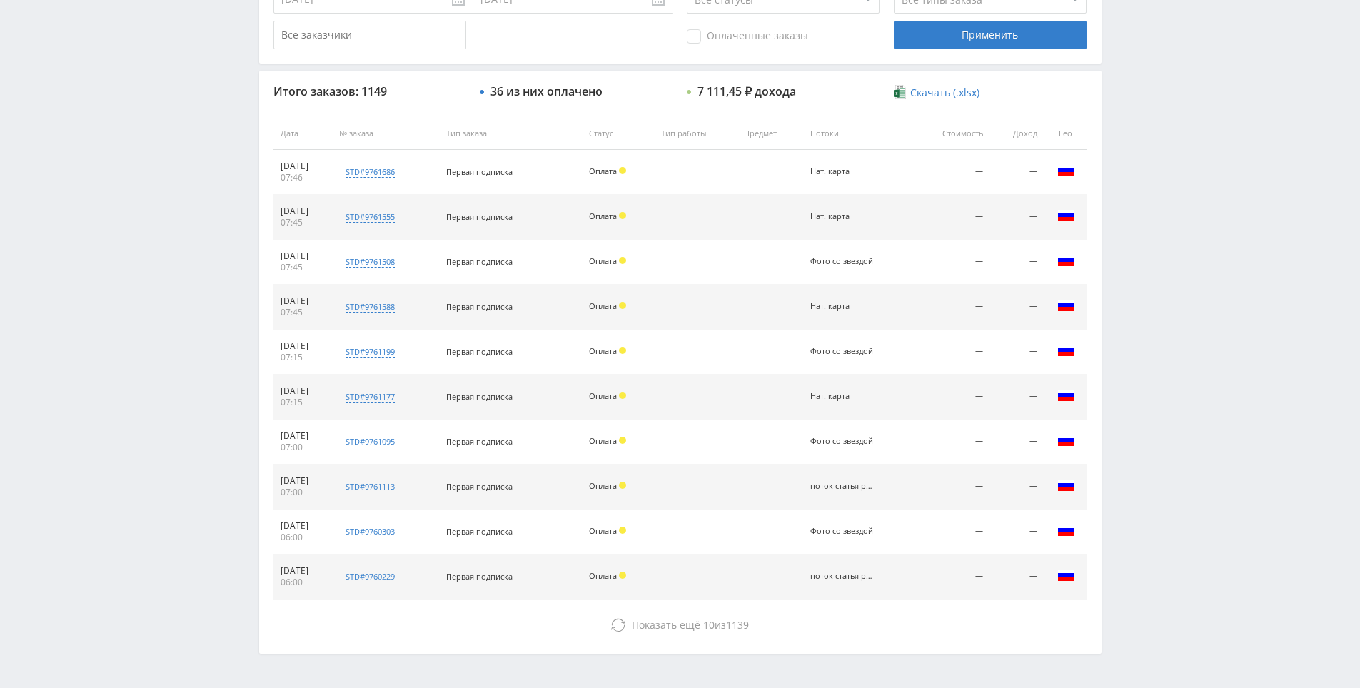
click at [1131, 62] on div "Telegram-канал Инструменты База знаний Ваш менеджер: Alex Alex Online @edugram_…" at bounding box center [680, 133] width 1360 height 1199
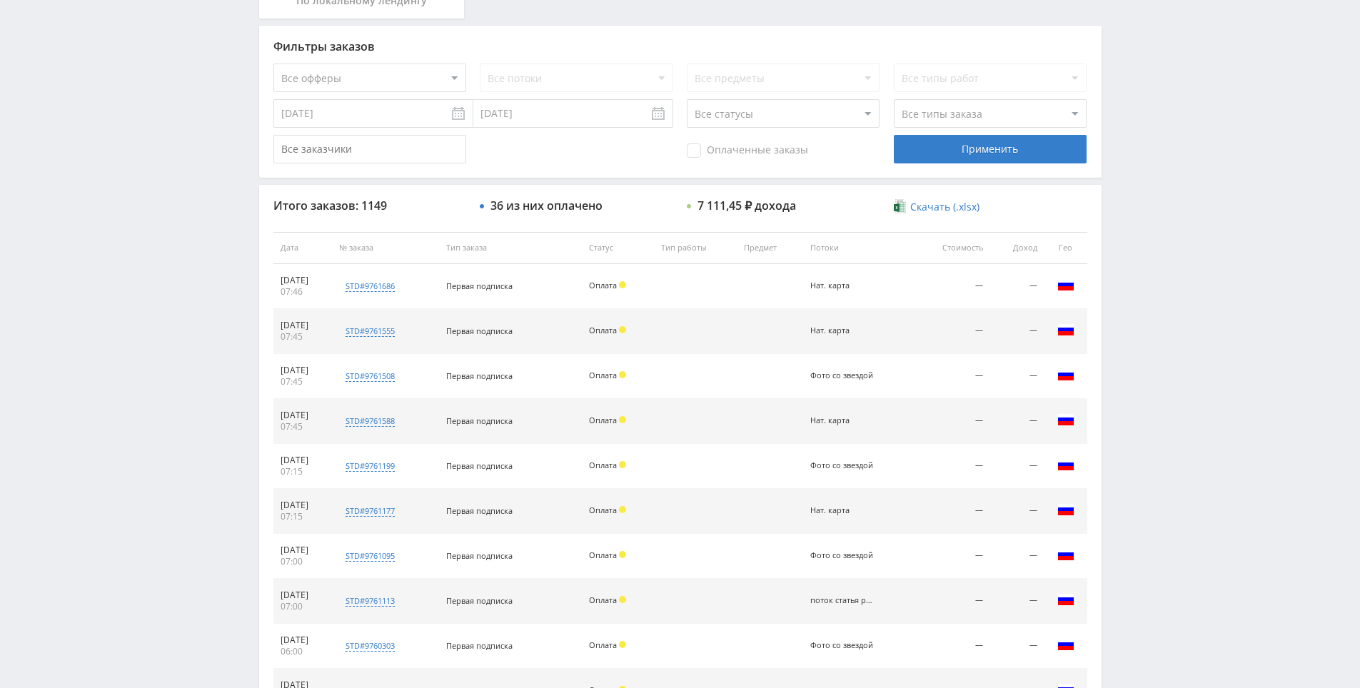
drag, startPoint x: 1156, startPoint y: 185, endPoint x: 890, endPoint y: 16, distance: 314.5
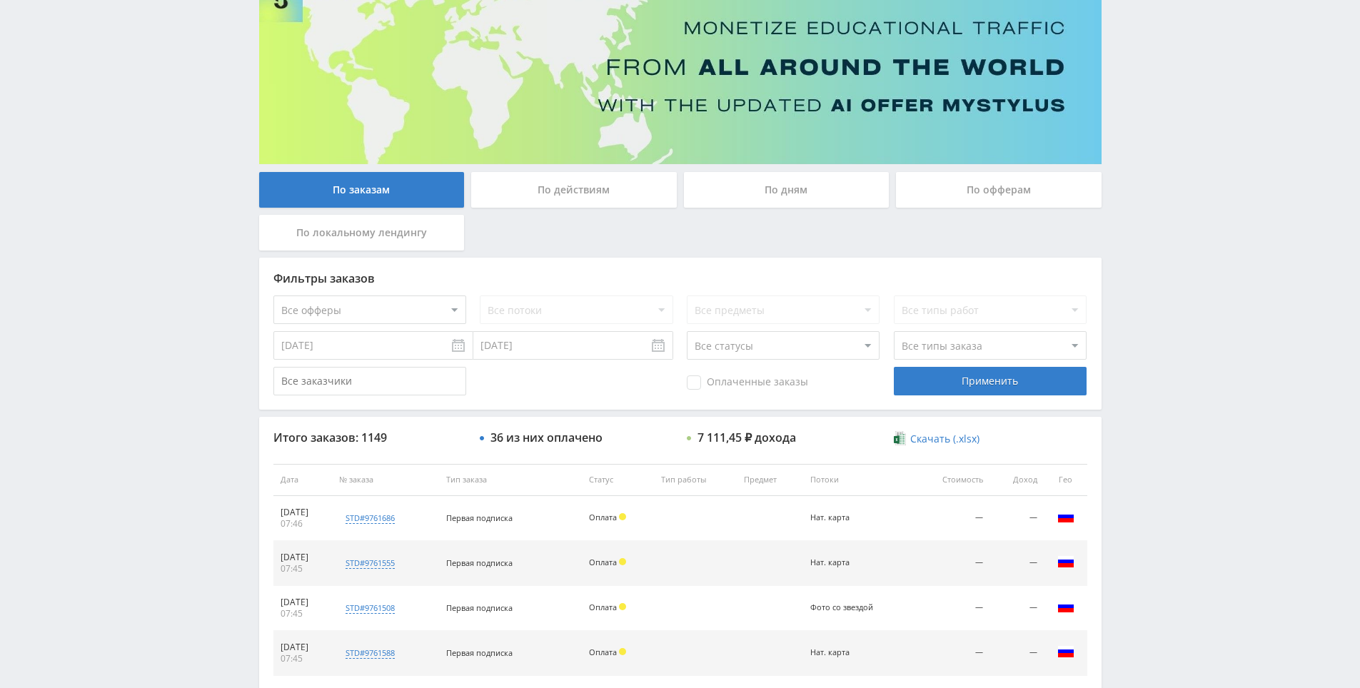
drag, startPoint x: 1191, startPoint y: 409, endPoint x: 1159, endPoint y: 257, distance: 155.4
click at [1159, 256] on div "Telegram-канал Инструменты База знаний Ваш менеджер: Alex Alex Online @edugram_…" at bounding box center [680, 479] width 1360 height 1199
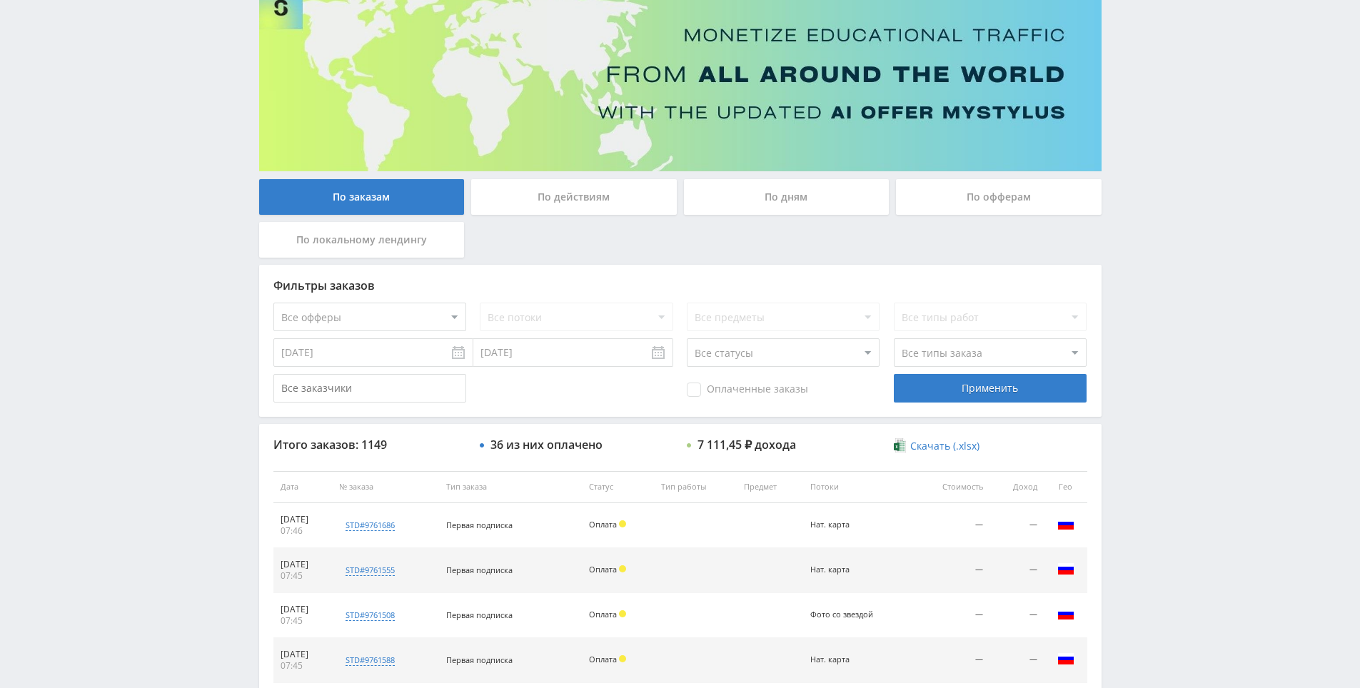
drag, startPoint x: 1133, startPoint y: 211, endPoint x: 1133, endPoint y: 245, distance: 33.6
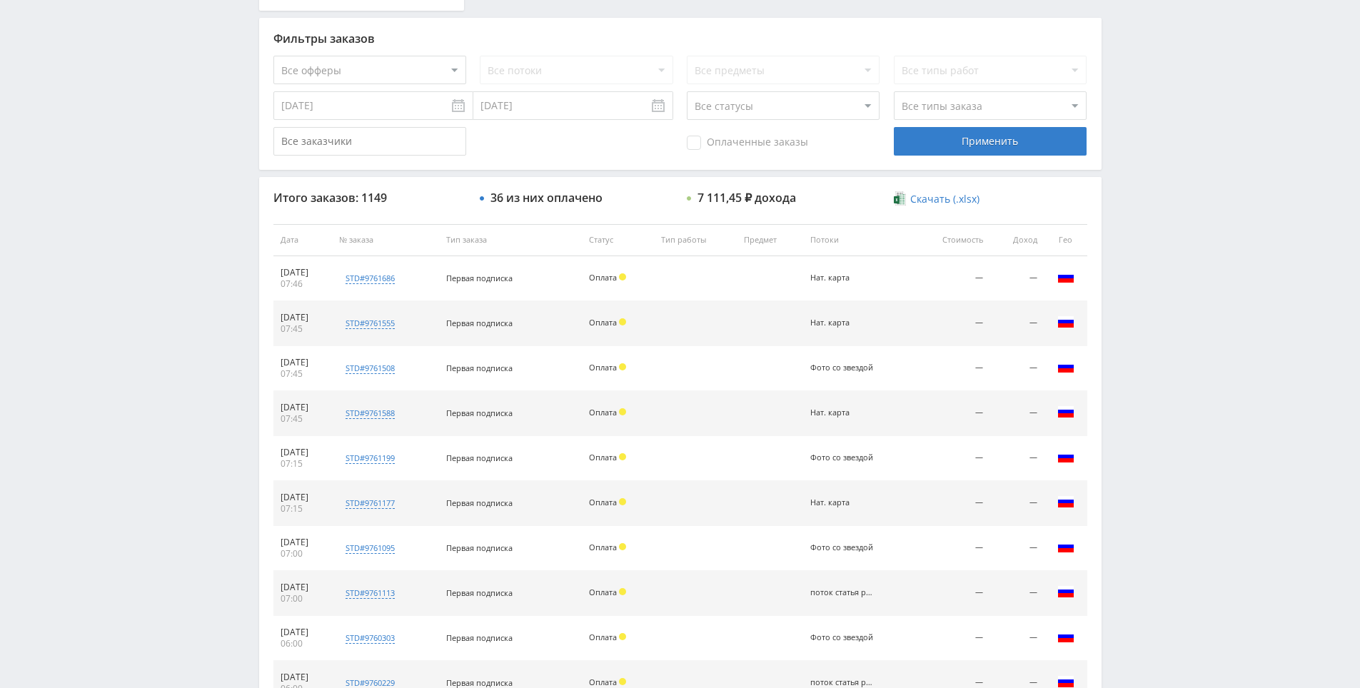
drag, startPoint x: 1133, startPoint y: 245, endPoint x: 1109, endPoint y: 166, distance: 82.7
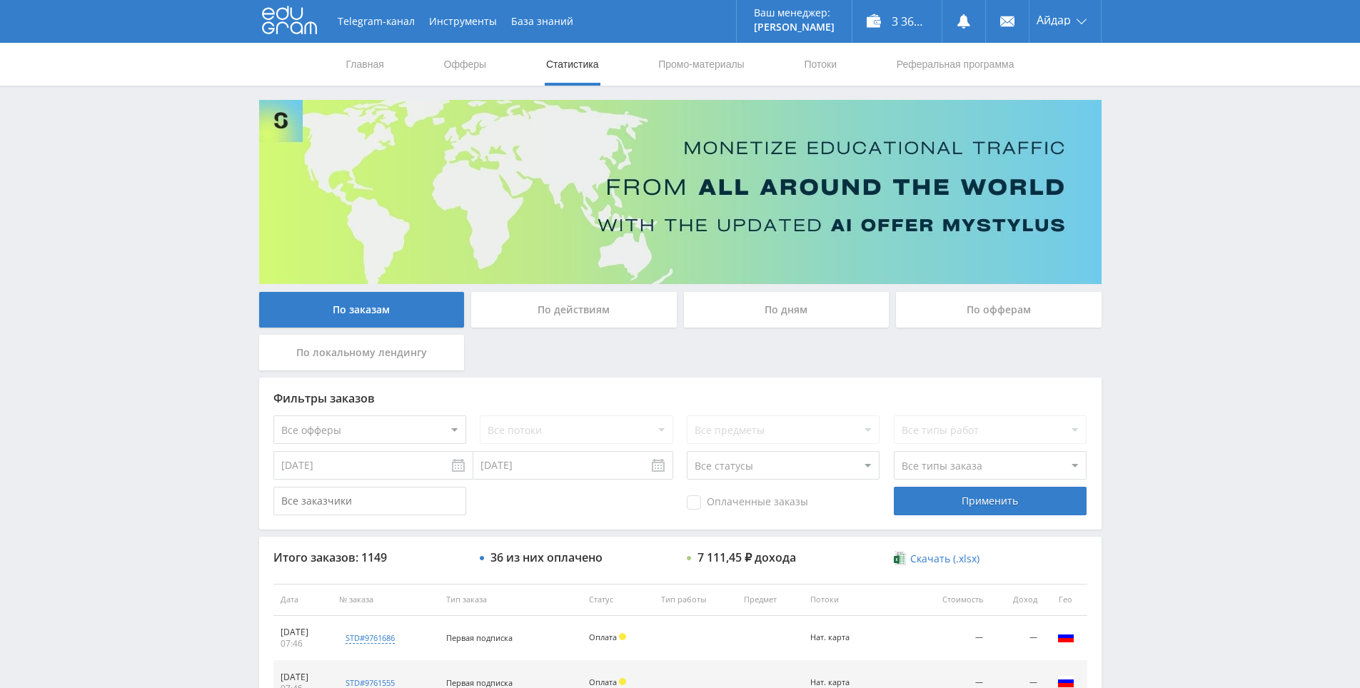
drag, startPoint x: 1225, startPoint y: 345, endPoint x: 1115, endPoint y: 156, distance: 218.8
click at [1135, 262] on div "Telegram-канал Инструменты База знаний Ваш менеджер: Alex Alex Online @edugram_…" at bounding box center [680, 599] width 1360 height 1199
